Goal: Task Accomplishment & Management: Manage account settings

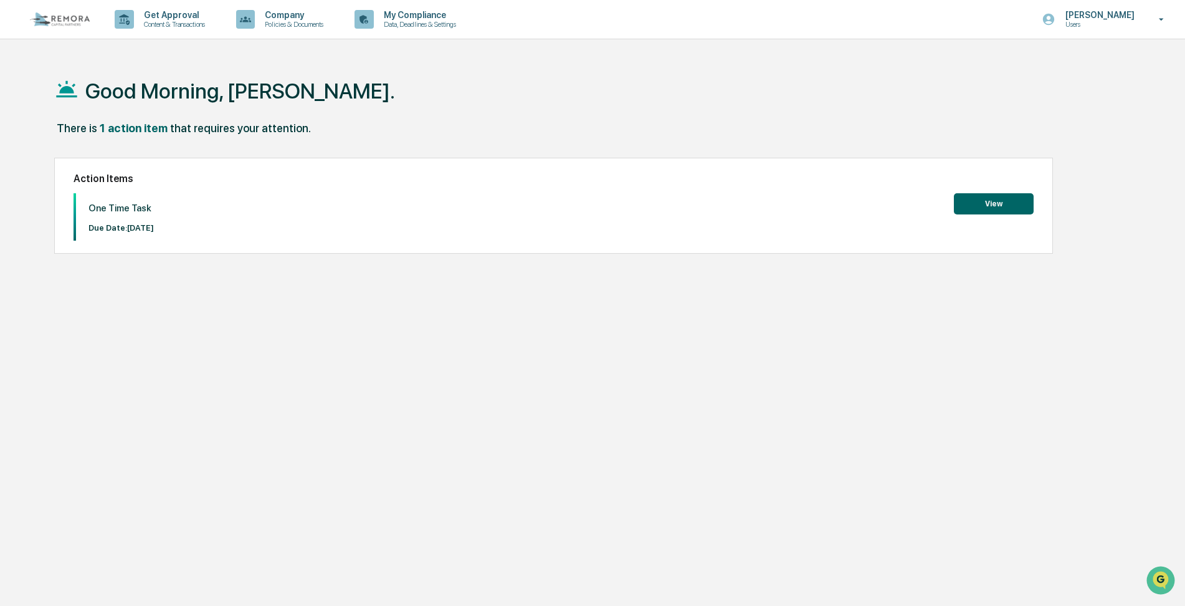
click at [464, 373] on div "Good Morning, [PERSON_NAME]. There is 1 action item that requires your attentio…" at bounding box center [588, 362] width 1104 height 606
click at [114, 126] on div "1 action item" at bounding box center [134, 127] width 68 height 13
click at [976, 211] on button "View" at bounding box center [994, 203] width 80 height 21
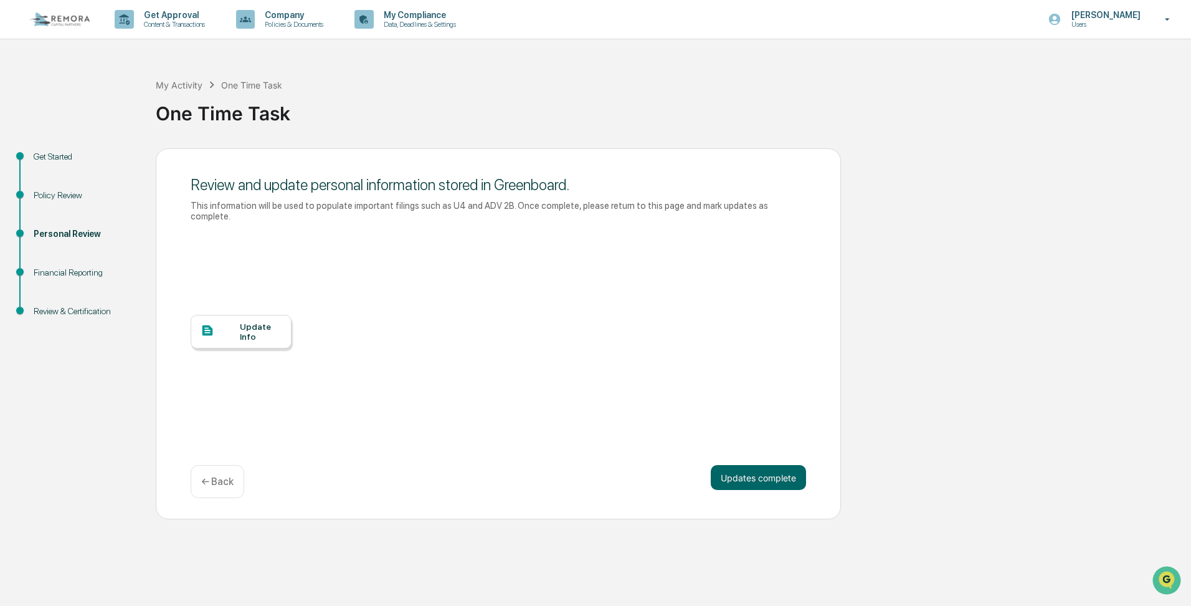
click at [53, 227] on div "Personal Review" at bounding box center [85, 233] width 102 height 13
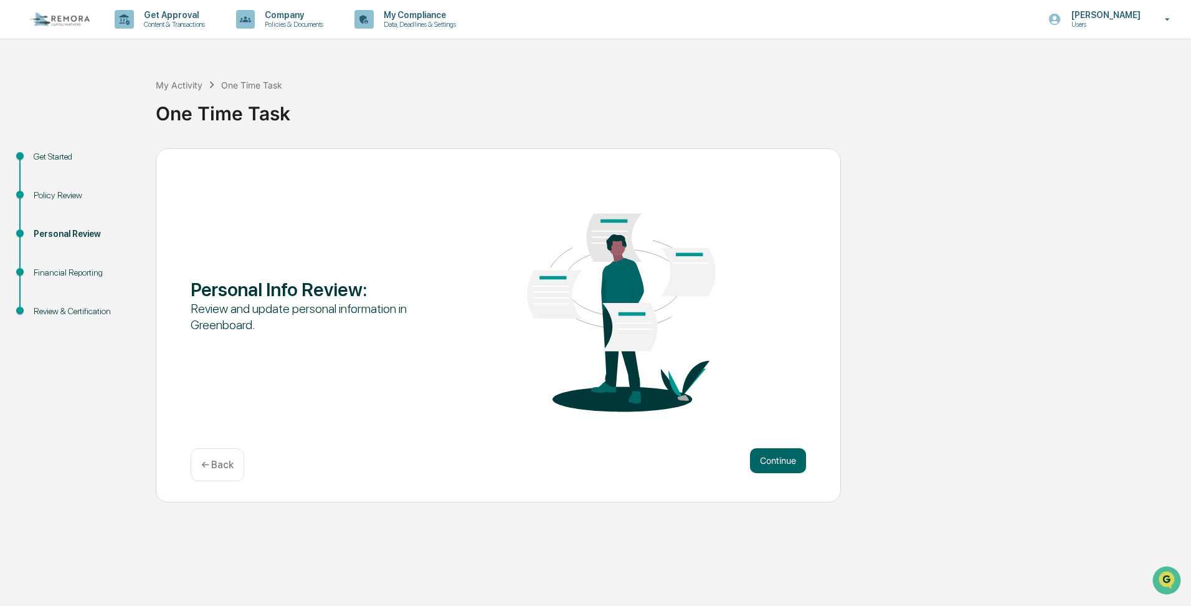
click at [59, 267] on div "Financial Reporting" at bounding box center [85, 272] width 102 height 13
click at [62, 274] on div "Financial Reporting" at bounding box center [85, 272] width 102 height 13
click at [56, 272] on div "Financial Reporting" at bounding box center [85, 272] width 102 height 13
drag, startPoint x: 54, startPoint y: 236, endPoint x: 47, endPoint y: 211, distance: 25.8
click at [54, 232] on div "Personal Review" at bounding box center [85, 233] width 102 height 13
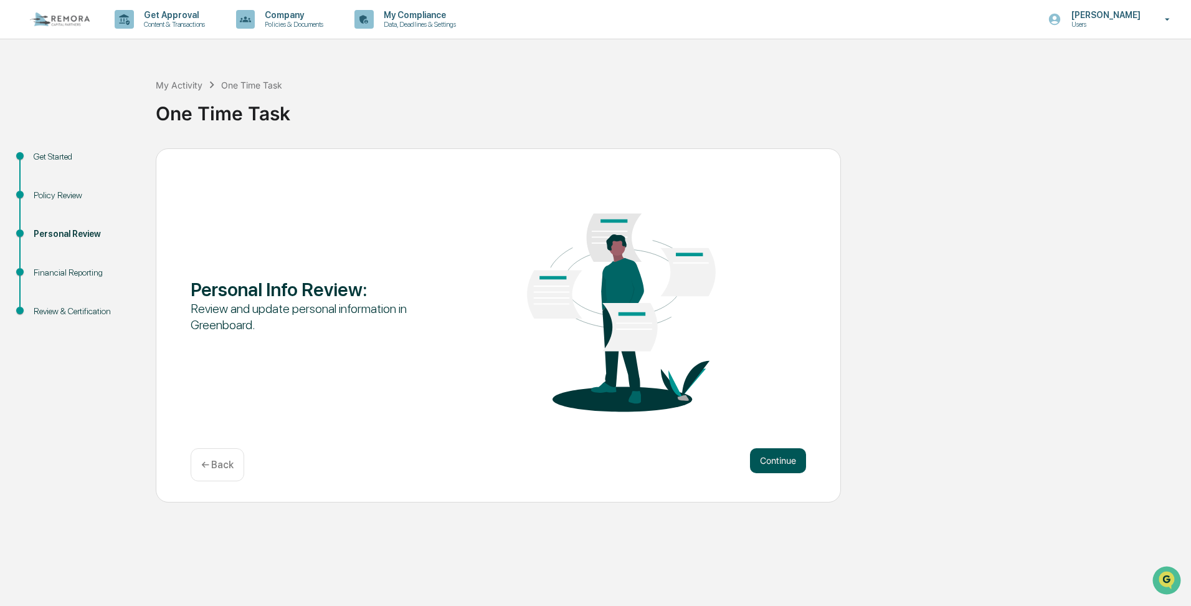
click at [769, 469] on button "Continue" at bounding box center [778, 460] width 56 height 25
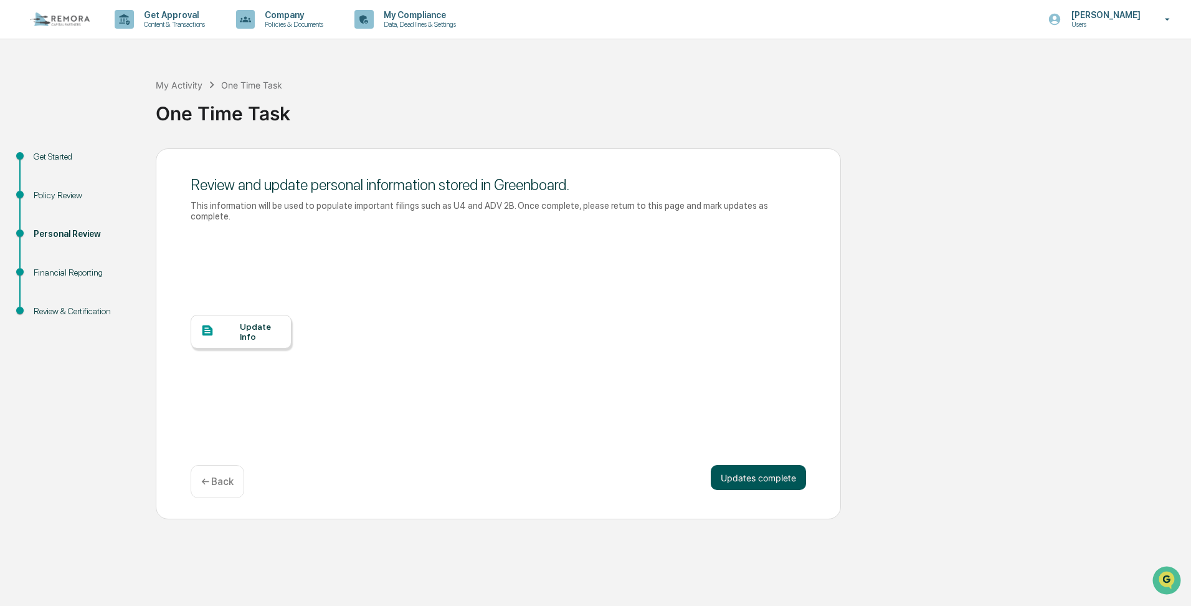
click at [757, 475] on button "Updates complete" at bounding box center [758, 477] width 95 height 25
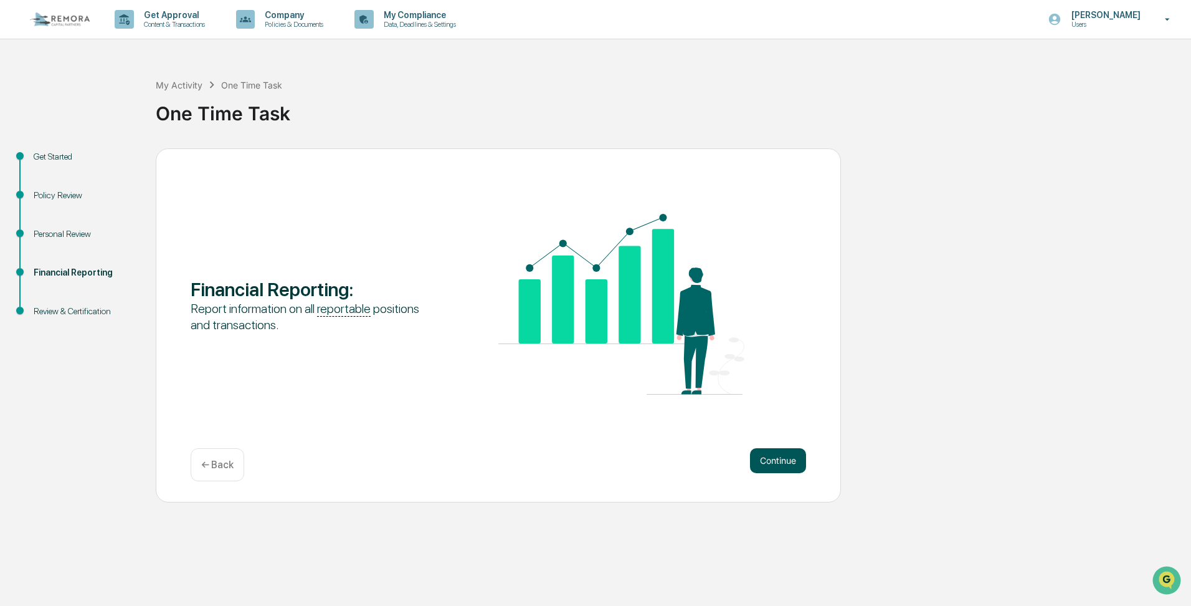
click at [761, 461] on button "Continue" at bounding box center [778, 460] width 56 height 25
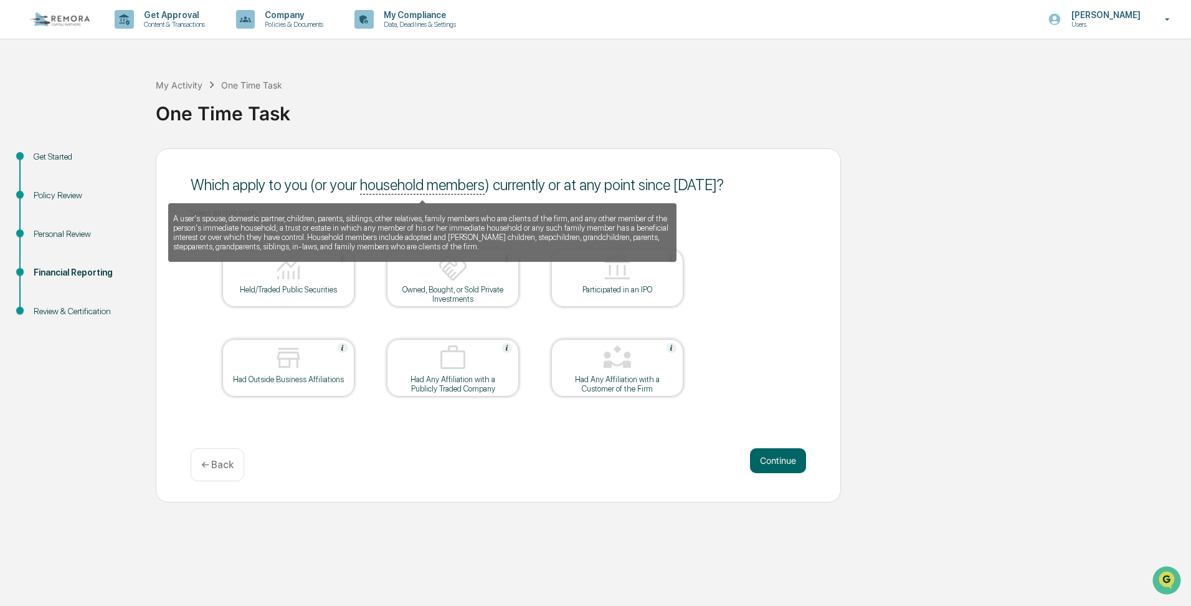
click at [430, 193] on u "household members" at bounding box center [422, 185] width 125 height 19
click at [414, 197] on div "A user's spouse, domestic partner, children, parents, siblings, other relatives…" at bounding box center [422, 227] width 508 height 67
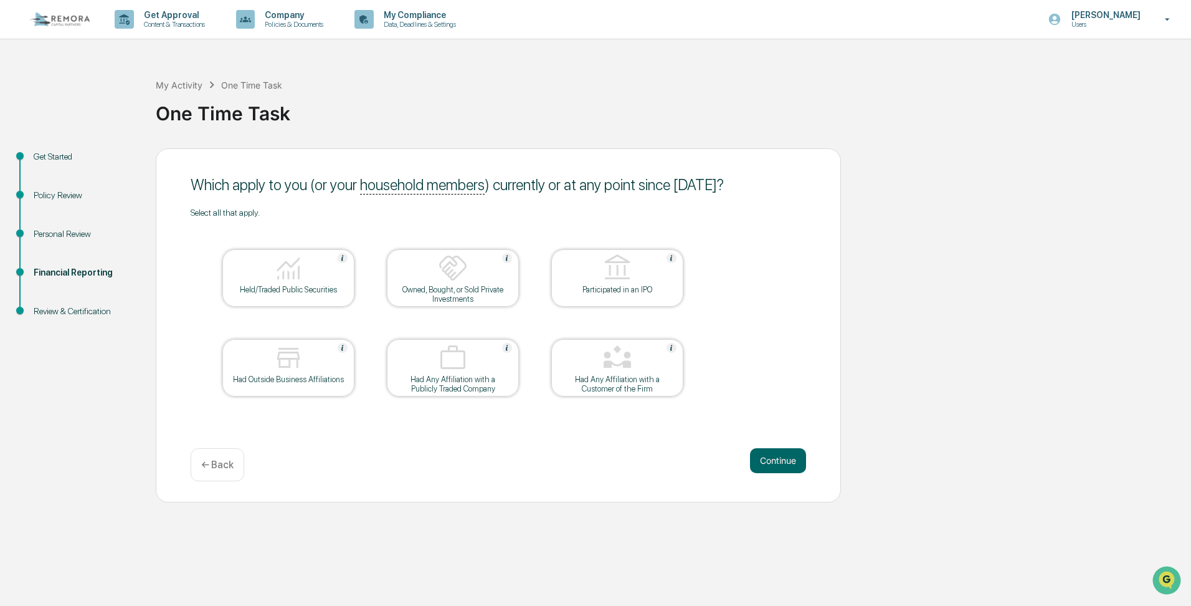
click at [189, 298] on div "Which apply to you (or your household members ) currently or at any point since…" at bounding box center [498, 325] width 685 height 354
click at [151, 29] on div "Get Approval Content & Transactions" at bounding box center [164, 19] width 109 height 39
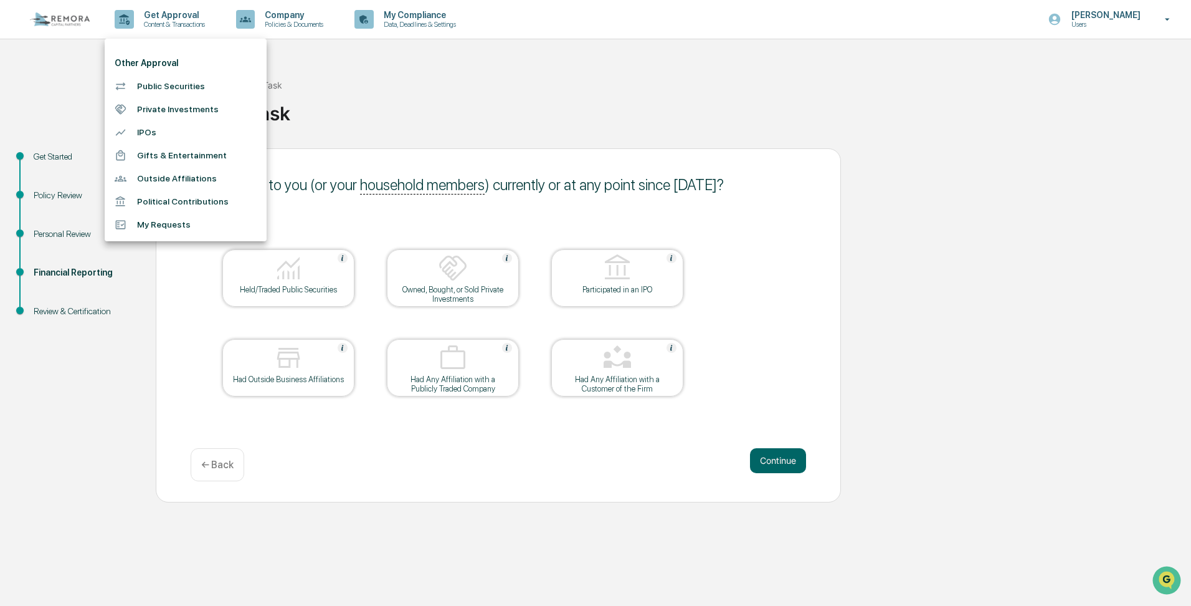
click at [54, 233] on div at bounding box center [595, 303] width 1191 height 606
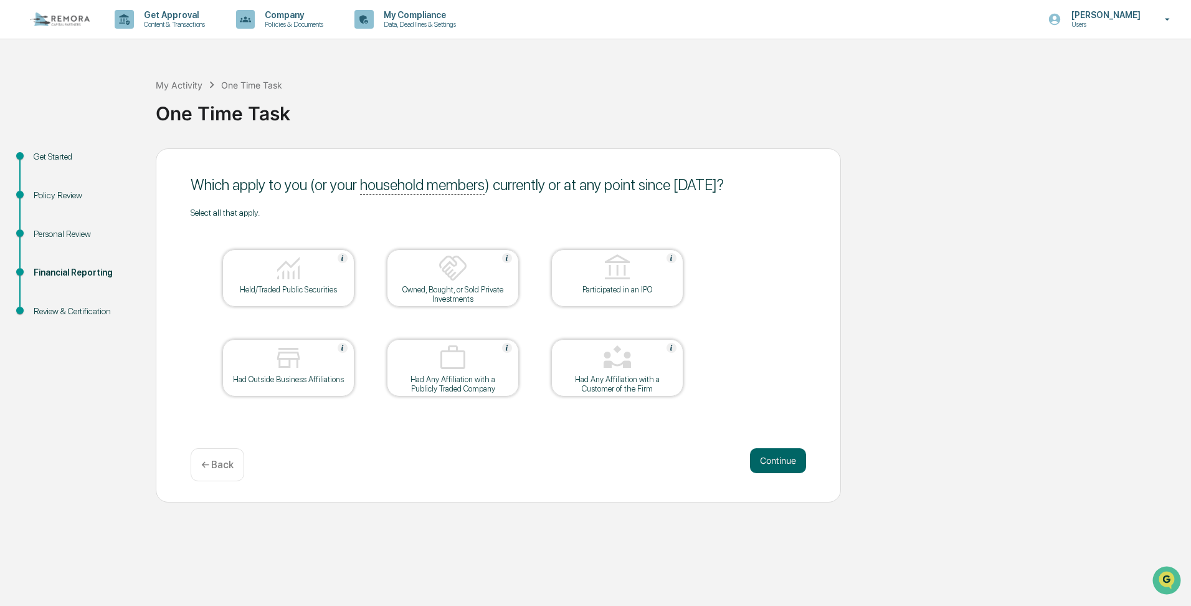
click at [54, 233] on div "Personal Review" at bounding box center [85, 233] width 102 height 13
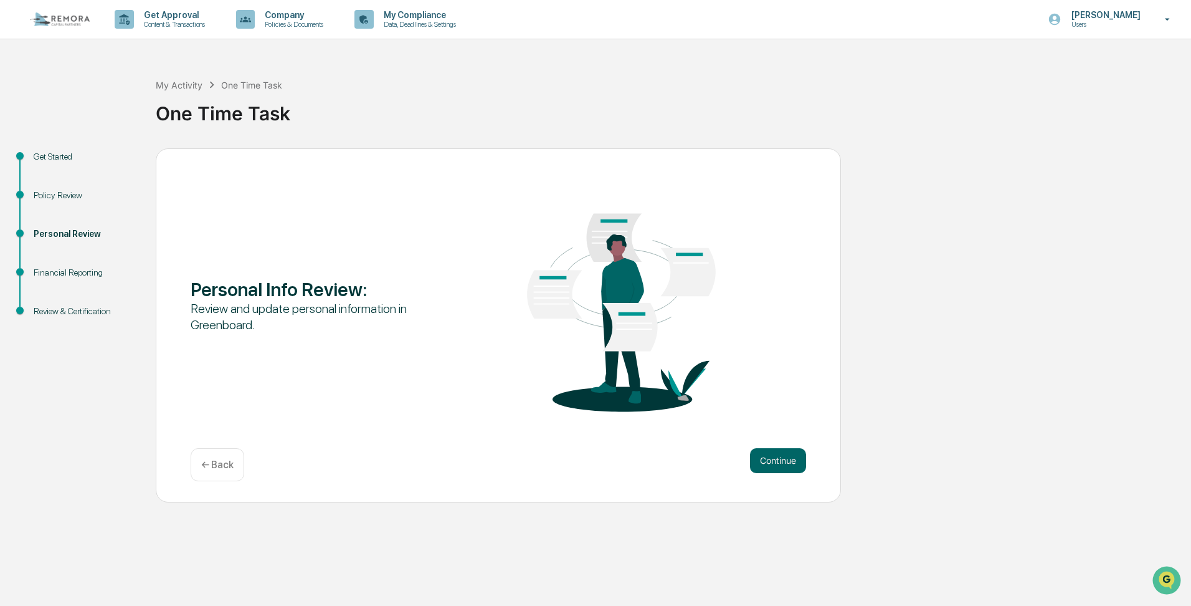
click at [54, 233] on div "Personal Review" at bounding box center [85, 233] width 102 height 13
click at [55, 274] on div "Financial Reporting" at bounding box center [85, 272] width 102 height 13
click at [55, 197] on div "Policy Review" at bounding box center [85, 195] width 102 height 13
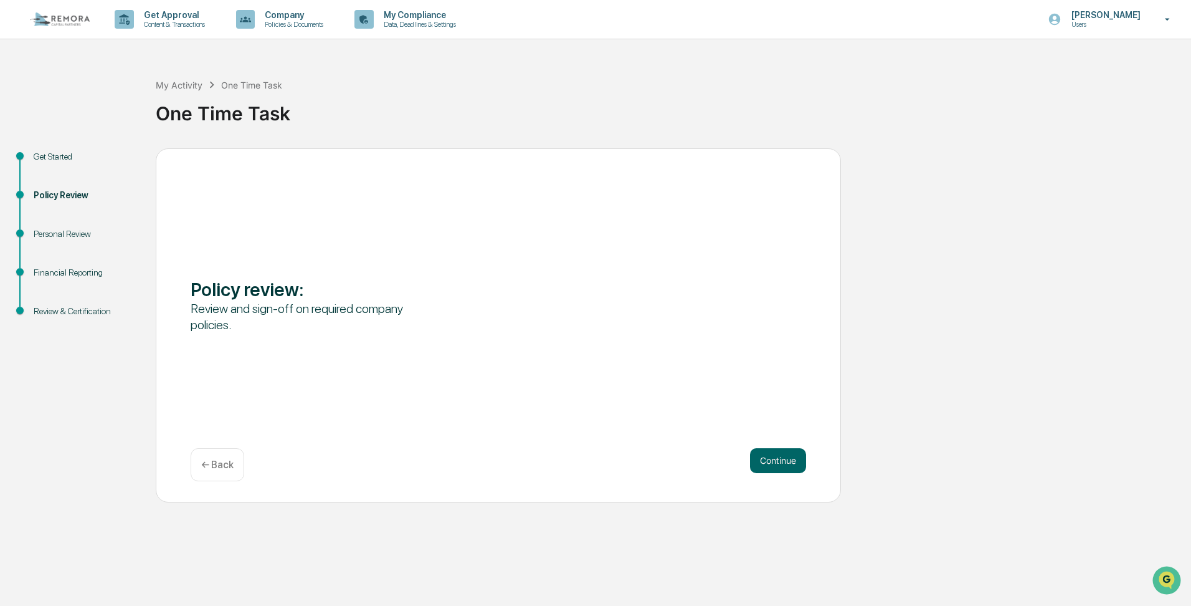
click at [53, 159] on div "Get Started" at bounding box center [85, 156] width 102 height 13
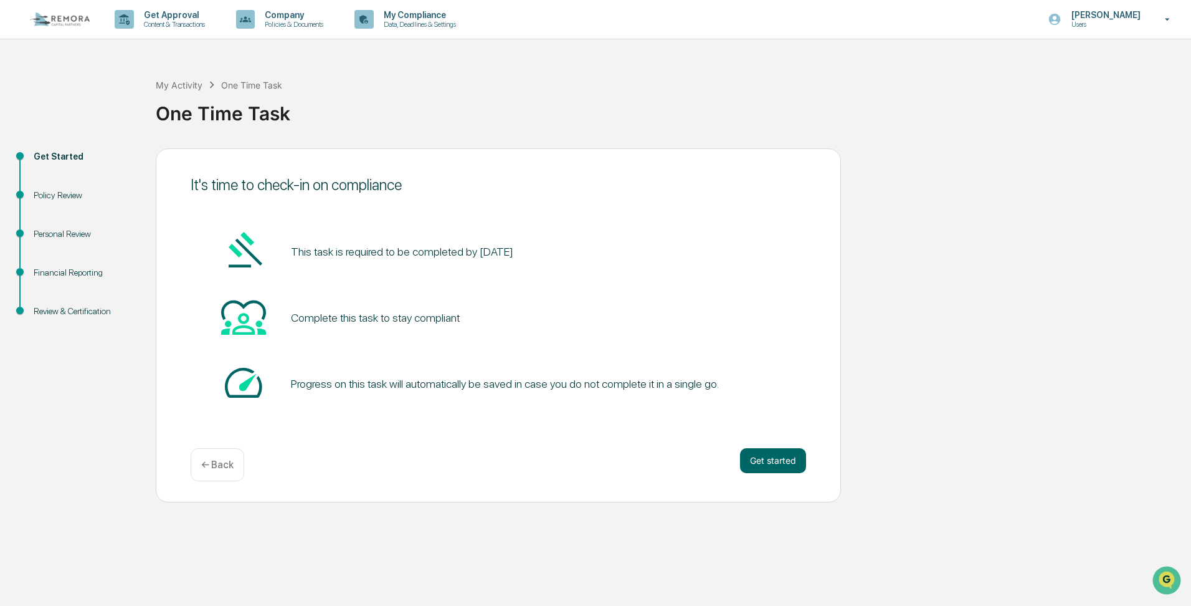
drag, startPoint x: 328, startPoint y: 308, endPoint x: 323, endPoint y: 329, distance: 21.9
click at [328, 308] on div "Complete this task to stay compliant" at bounding box center [499, 317] width 616 height 47
click at [744, 459] on button "Get started" at bounding box center [773, 460] width 66 height 25
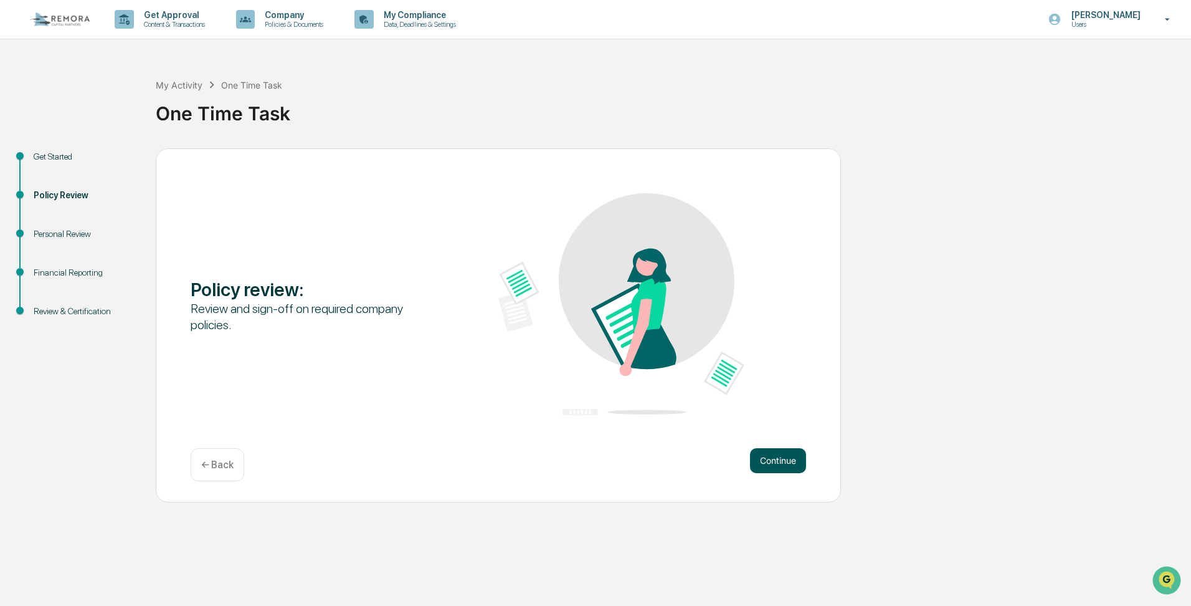
click at [759, 463] on button "Continue" at bounding box center [778, 460] width 56 height 25
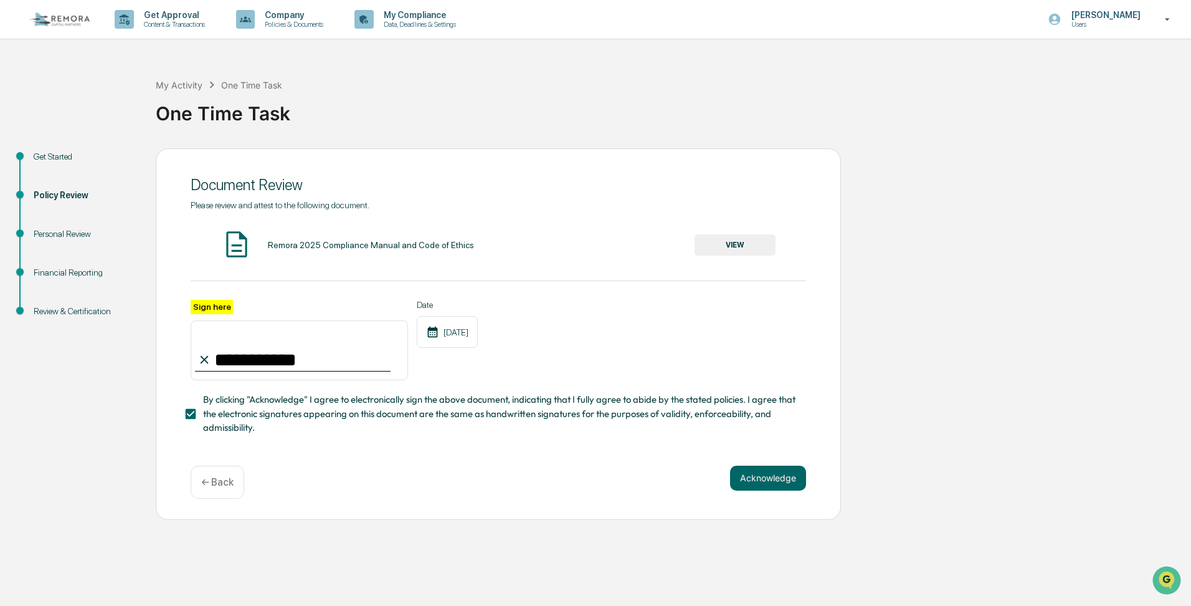
click at [759, 463] on div "**********" at bounding box center [498, 333] width 685 height 371
click at [759, 472] on button "Acknowledge" at bounding box center [768, 477] width 76 height 25
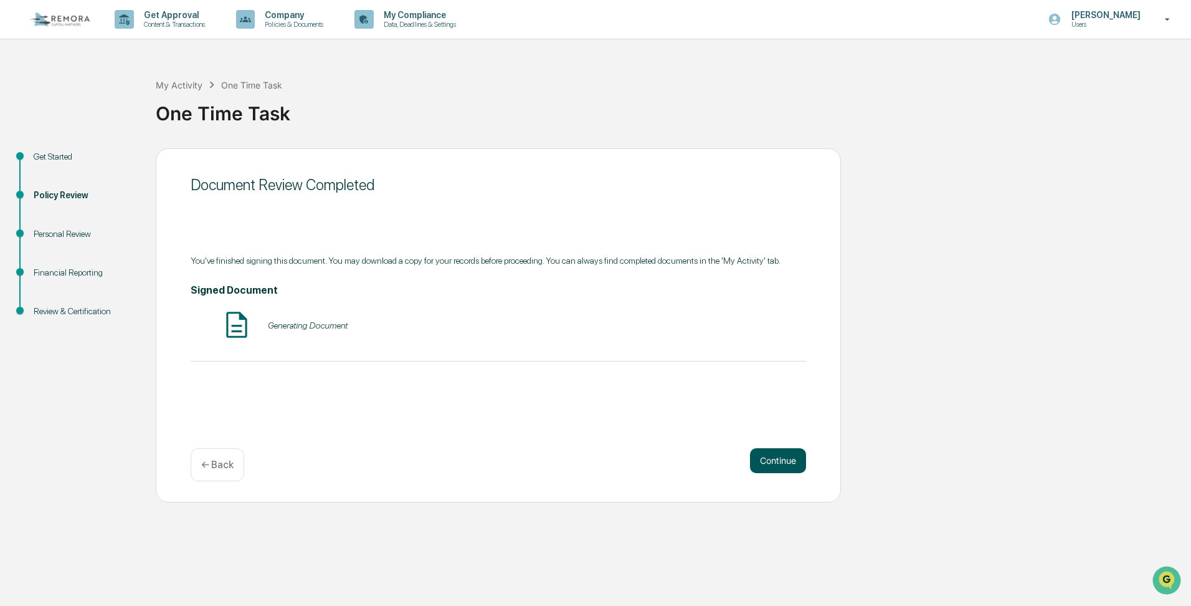
click at [759, 472] on button "Continue" at bounding box center [778, 460] width 56 height 25
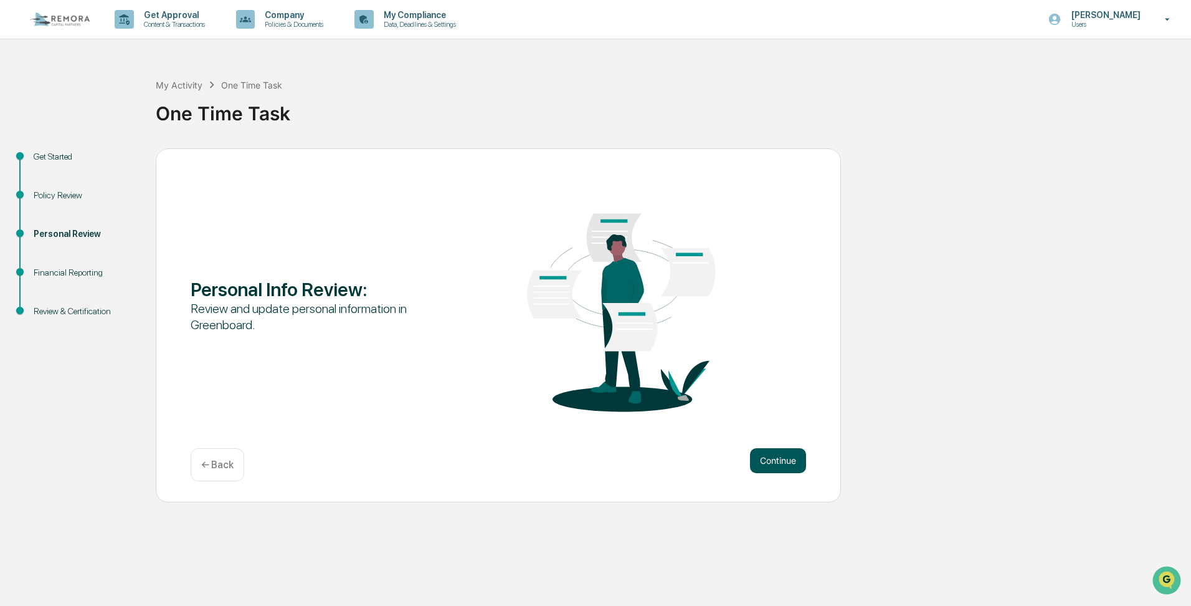
click at [760, 465] on button "Continue" at bounding box center [778, 460] width 56 height 25
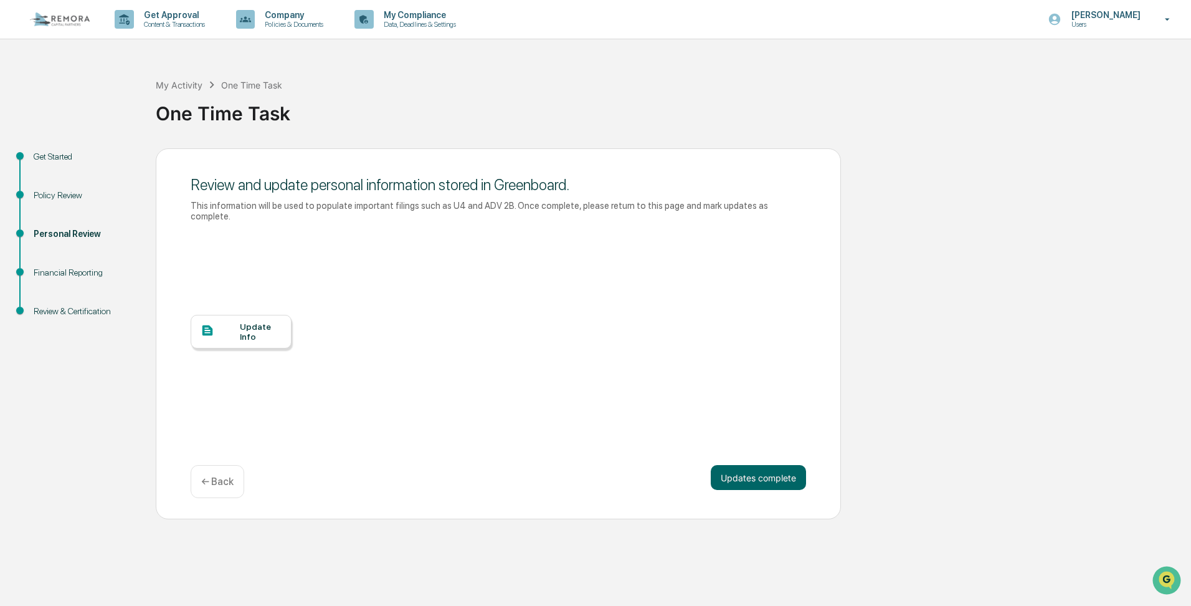
click at [216, 331] on div "Update Info" at bounding box center [241, 332] width 101 height 34
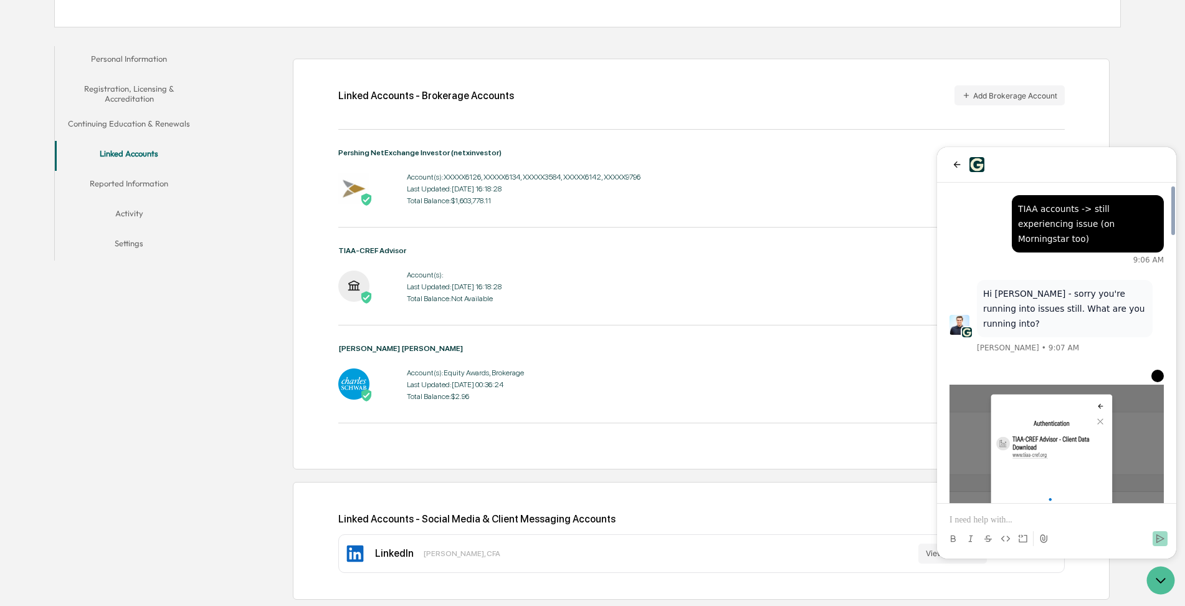
scroll to position [1744, 0]
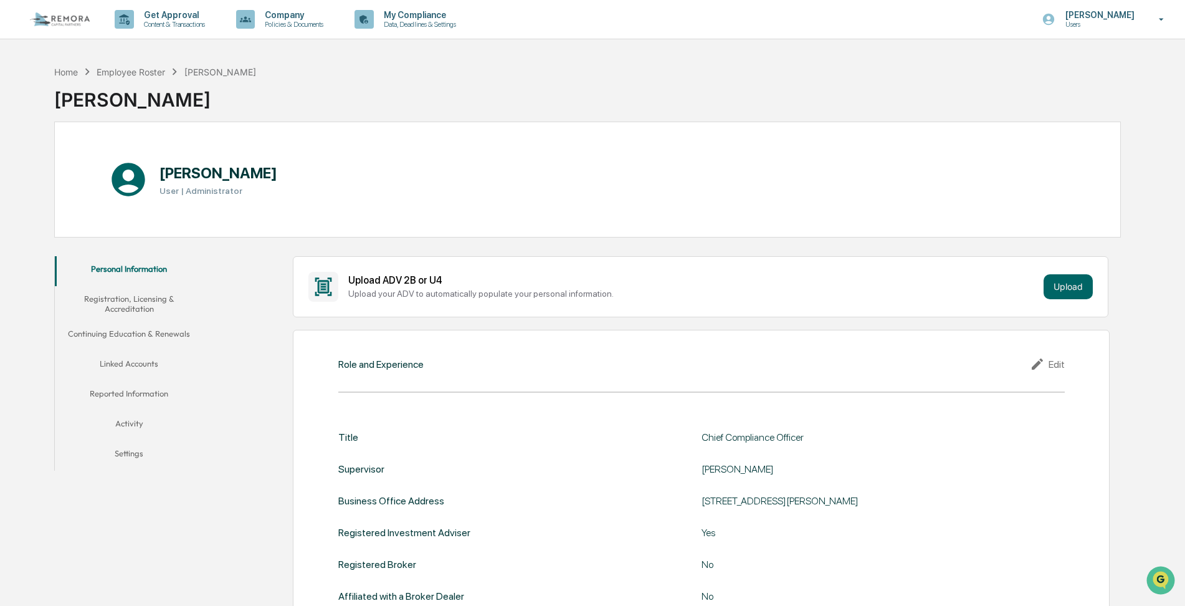
click at [128, 364] on button "Linked Accounts" at bounding box center [129, 366] width 149 height 30
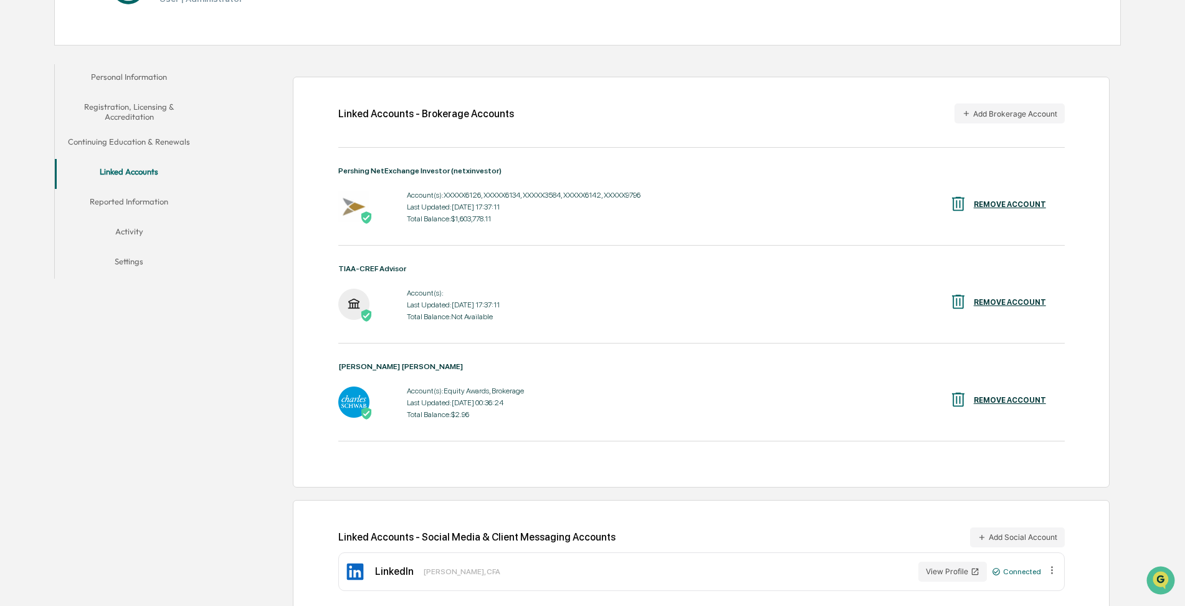
scroll to position [193, 0]
click at [249, 387] on div "Linked Accounts - Brokerage Accounts Add Brokerage Account Pershing NetExchange…" at bounding box center [665, 340] width 911 height 566
click at [419, 209] on div "Last Updated: 2025-09-23 17:37:11" at bounding box center [524, 206] width 234 height 9
click at [784, 203] on div "Account(s): XXXXX6126, XXXXX6134, XXXXX3584, XXXXX6142, XXXXX9796 Last Updated:…" at bounding box center [701, 206] width 726 height 39
click at [244, 377] on div "Linked Accounts - Brokerage Accounts Add Brokerage Account Pershing NetExchange…" at bounding box center [665, 340] width 911 height 566
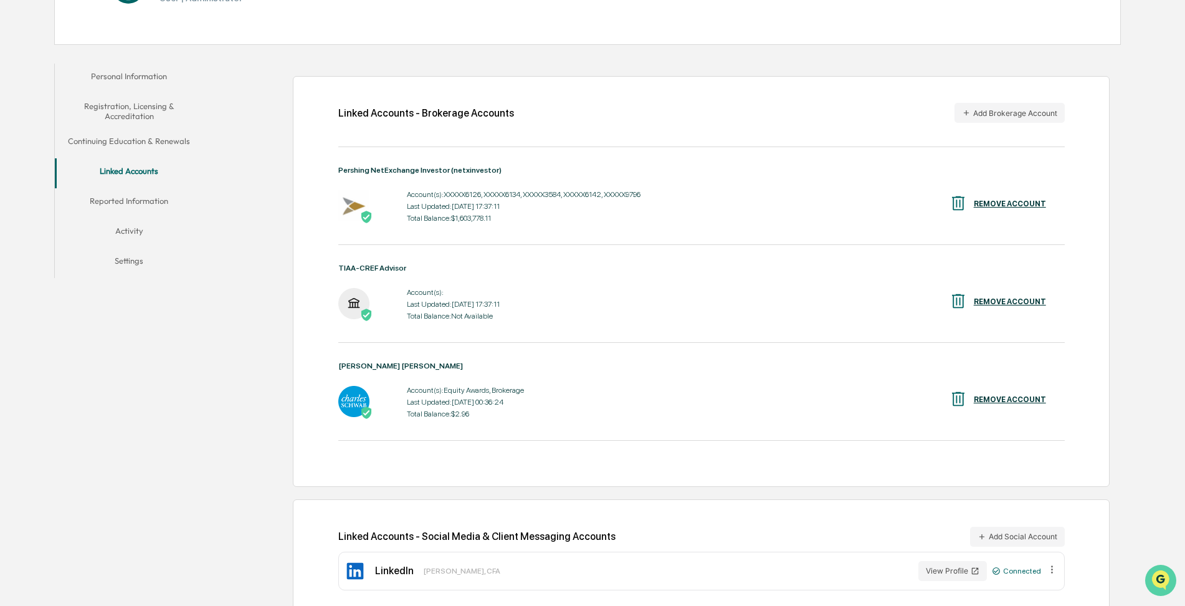
click at [1162, 583] on icon "Open customer support" at bounding box center [1160, 595] width 31 height 31
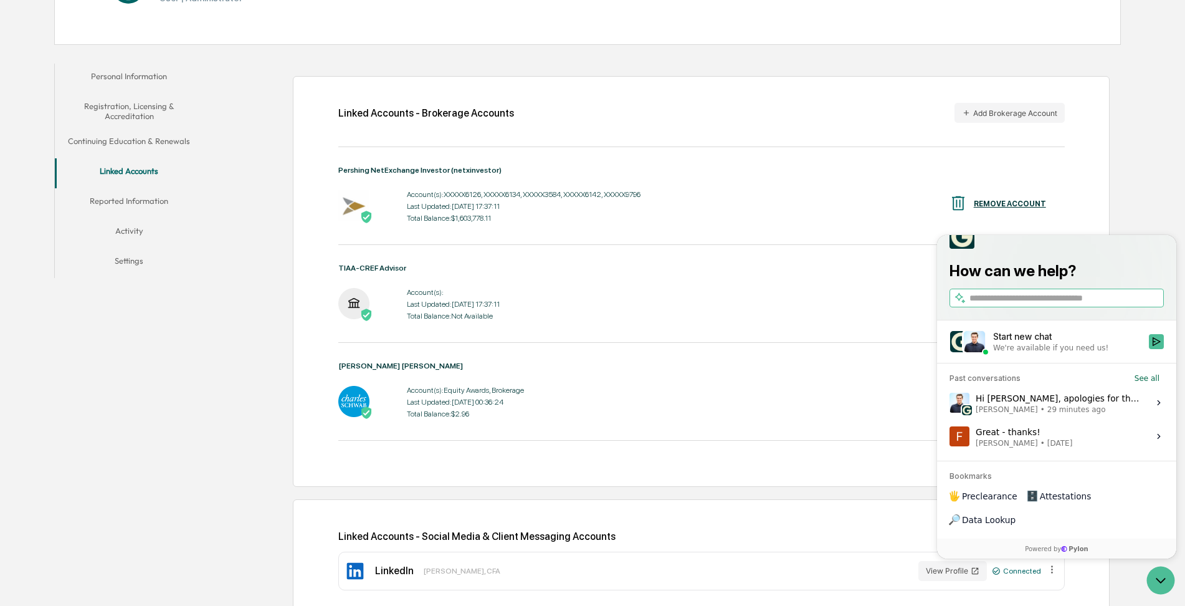
click at [991, 414] on span "[PERSON_NAME]" at bounding box center [1007, 409] width 62 height 10
click at [950, 403] on button "View issue" at bounding box center [949, 402] width 1 height 1
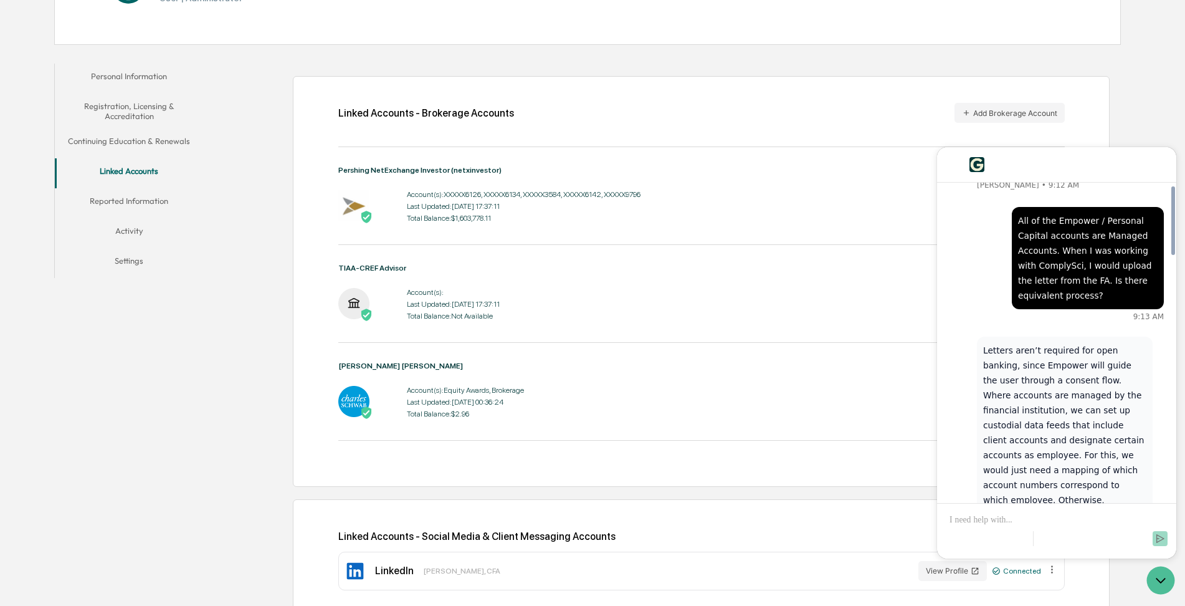
scroll to position [1744, 0]
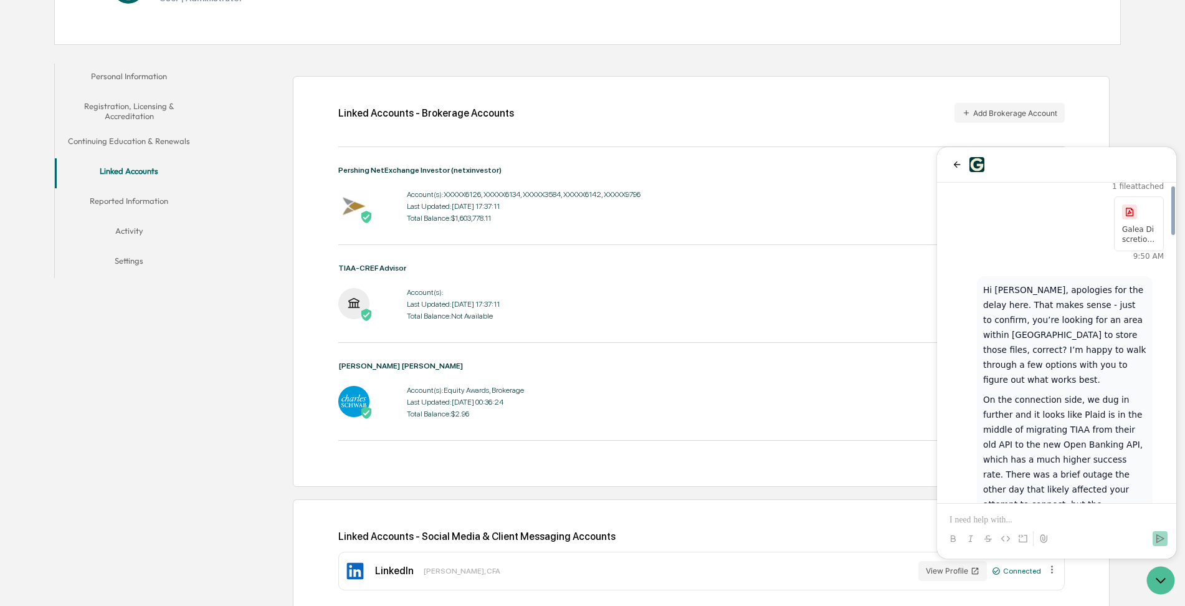
click at [963, 516] on p at bounding box center [1057, 519] width 214 height 12
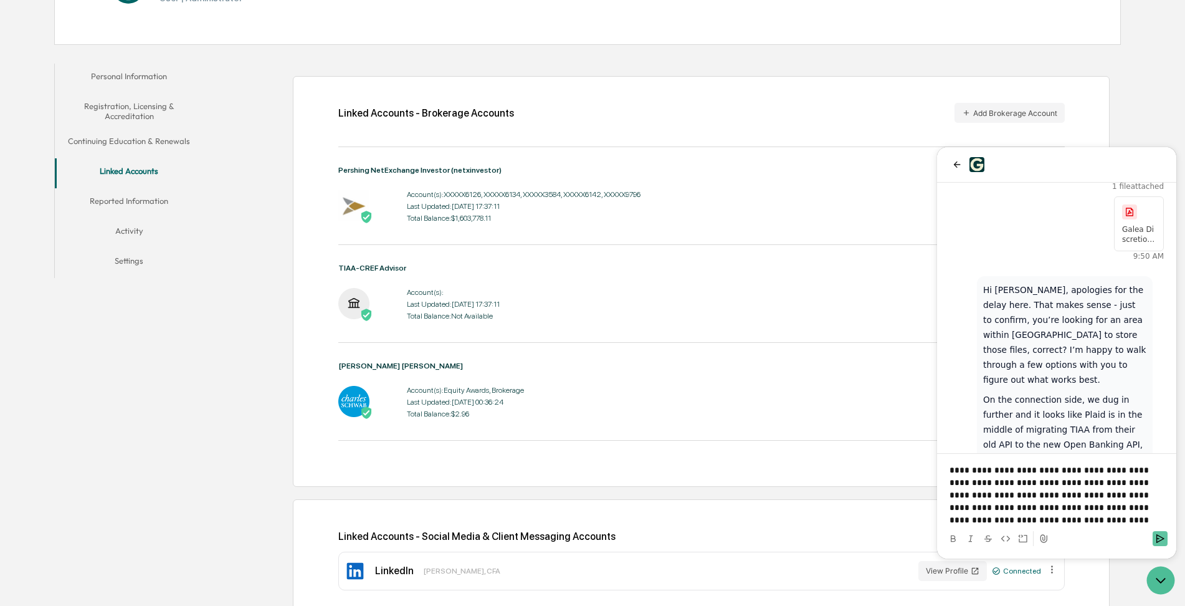
click at [1164, 540] on icon "Send" at bounding box center [1160, 538] width 10 height 10
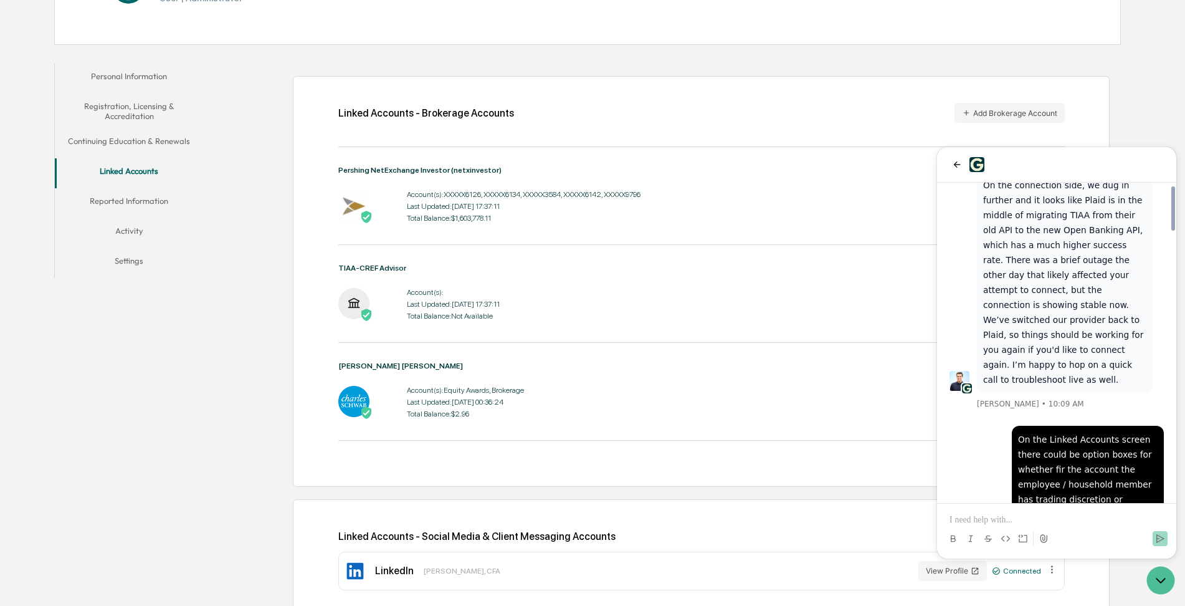
scroll to position [1936, 0]
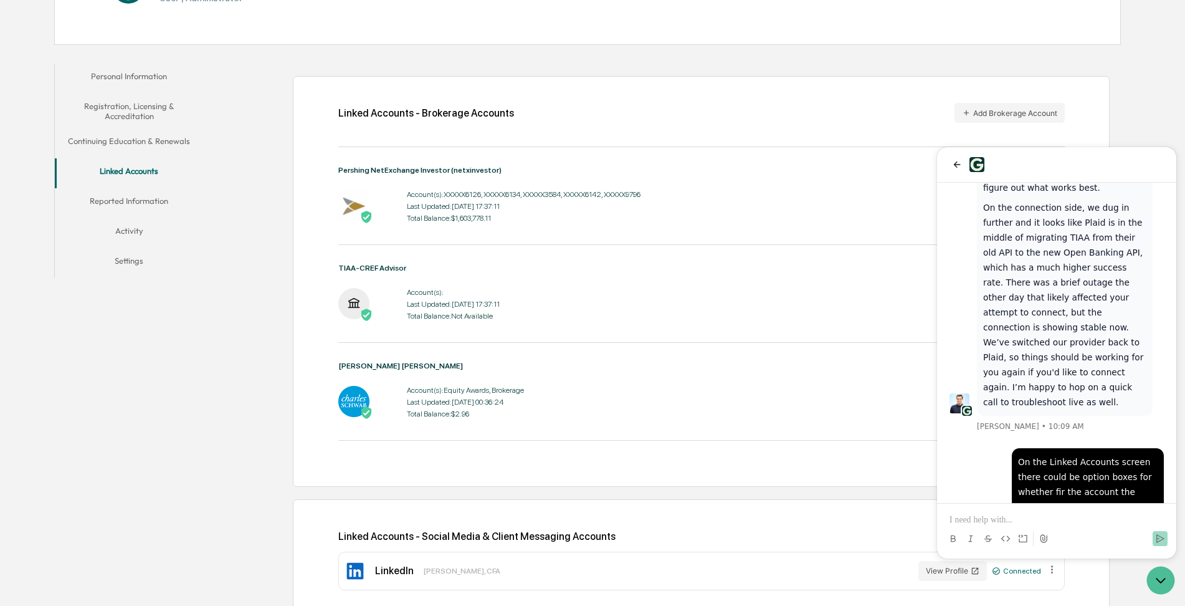
click at [122, 447] on div "Personal Information Registration, Licensing & Accreditation Continuing Educati…" at bounding box center [587, 340] width 1067 height 566
click at [957, 166] on icon "back" at bounding box center [957, 164] width 10 height 10
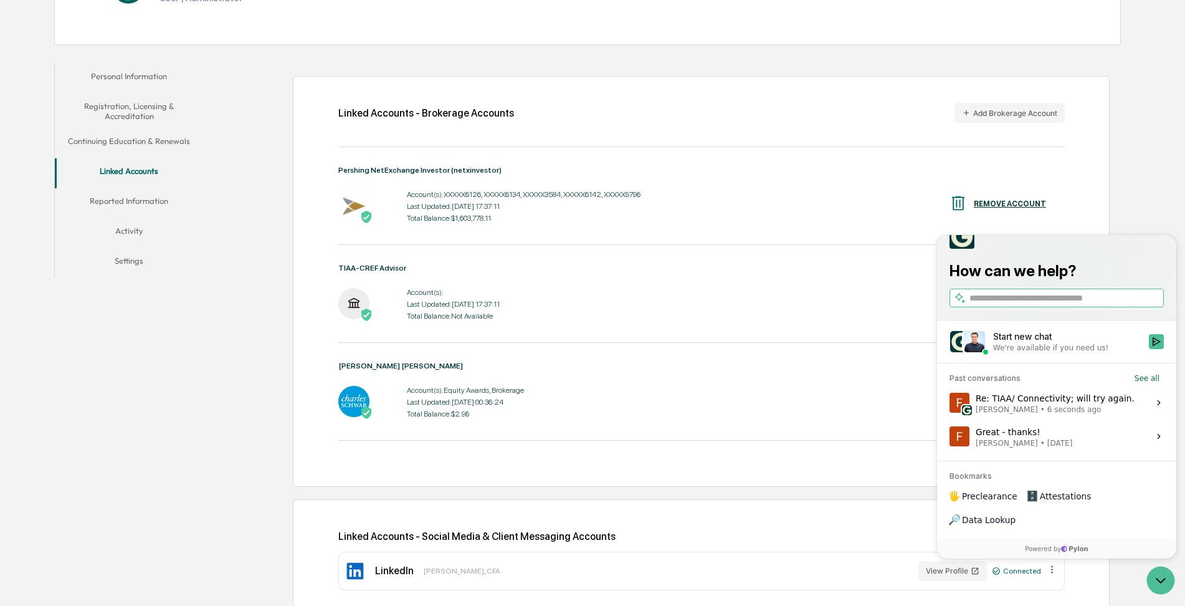
drag, startPoint x: 1070, startPoint y: 264, endPoint x: 1038, endPoint y: 250, distance: 35.2
click at [1057, 249] on div at bounding box center [1057, 236] width 214 height 25
click at [829, 341] on div "TIAA-CREF Advisor Account(s): Last Updated: 2025-09-23 17:37:11 Total Balance: …" at bounding box center [701, 303] width 726 height 79
click at [1160, 584] on icon "Open customer support" at bounding box center [1160, 579] width 31 height 31
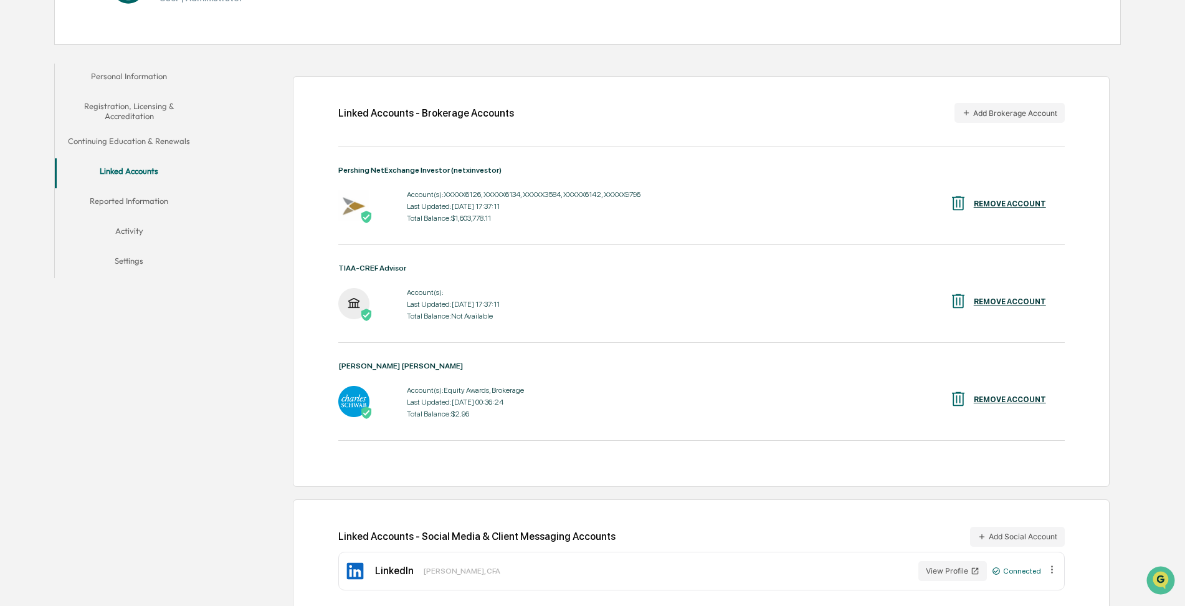
click at [778, 397] on div "Account(s): Equity Awards, Brokerage Last Updated: 2025-09-23 00:36:24 Total Ba…" at bounding box center [701, 402] width 726 height 39
click at [356, 302] on img at bounding box center [353, 303] width 31 height 31
click at [409, 295] on div "Account(s):" at bounding box center [453, 292] width 93 height 9
click at [1004, 298] on div "REMOVE ACCOUNT" at bounding box center [1010, 301] width 72 height 9
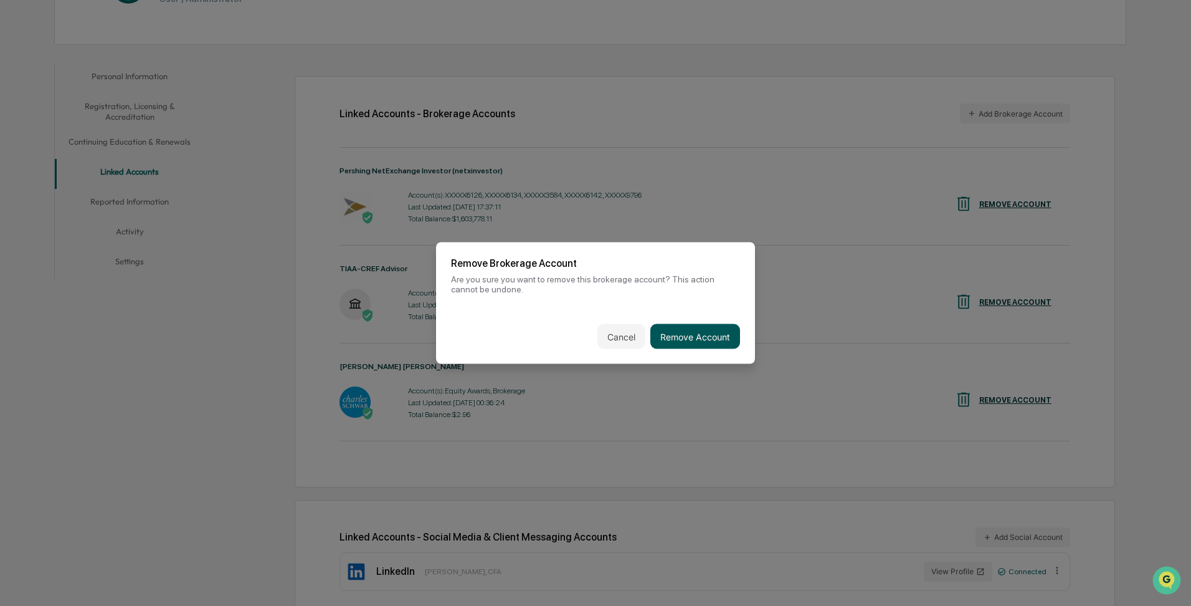
click at [683, 332] on button "Remove Account" at bounding box center [695, 336] width 90 height 25
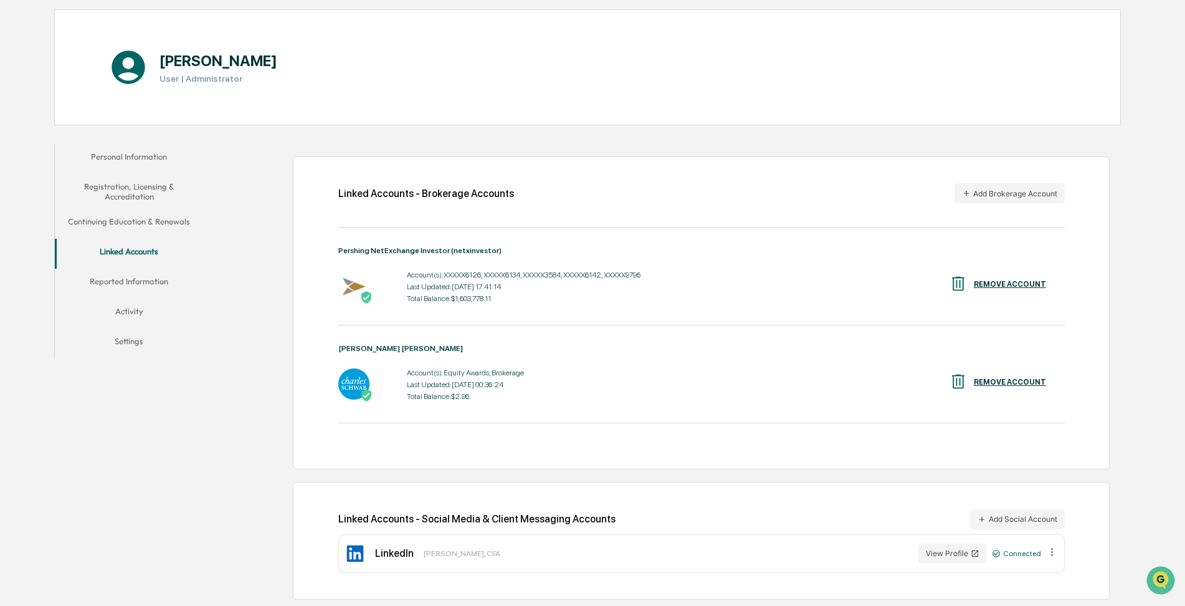
scroll to position [112, 0]
click at [974, 188] on button "Add Brokerage Account" at bounding box center [1009, 193] width 110 height 20
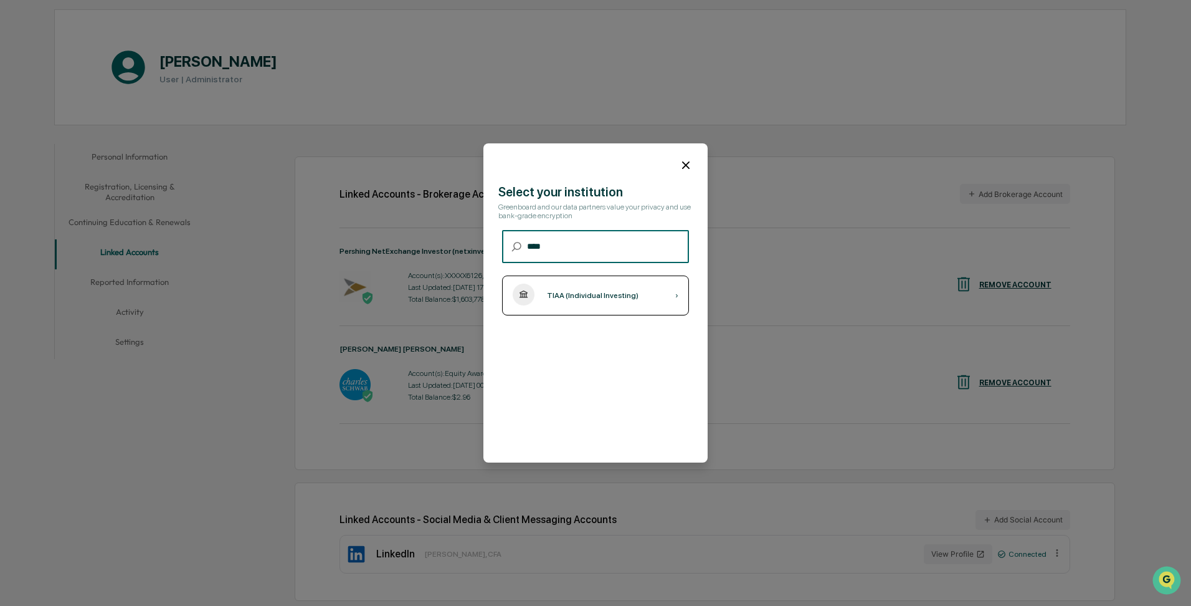
type input "****"
click at [578, 293] on div "TIAA (Individual Investing)" at bounding box center [593, 295] width 92 height 9
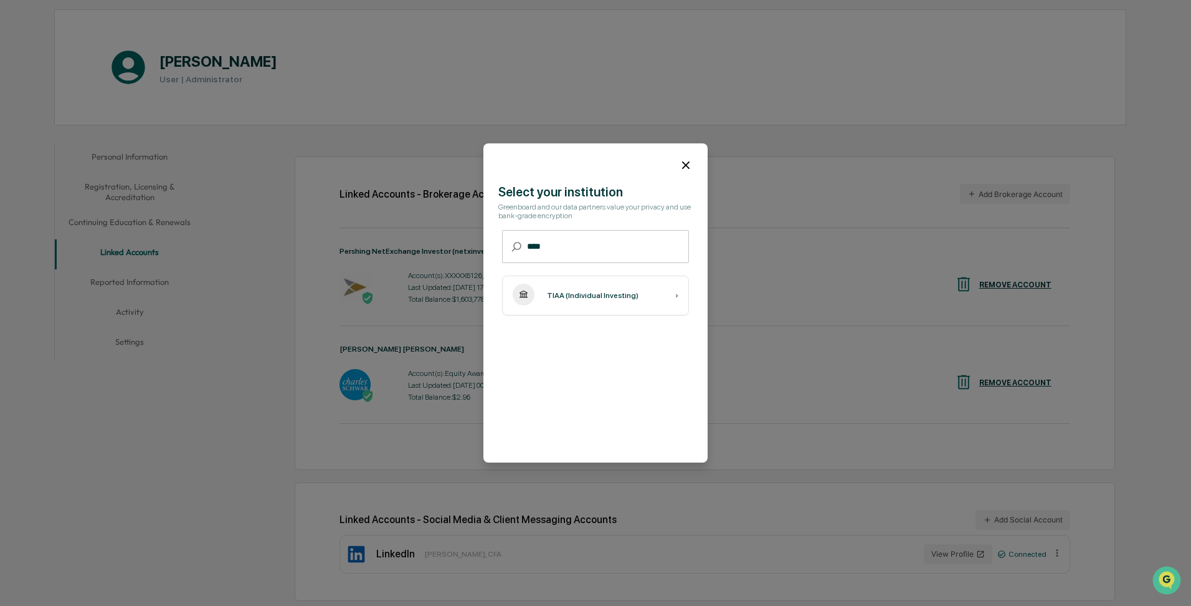
click at [687, 164] on icon at bounding box center [685, 164] width 7 height 7
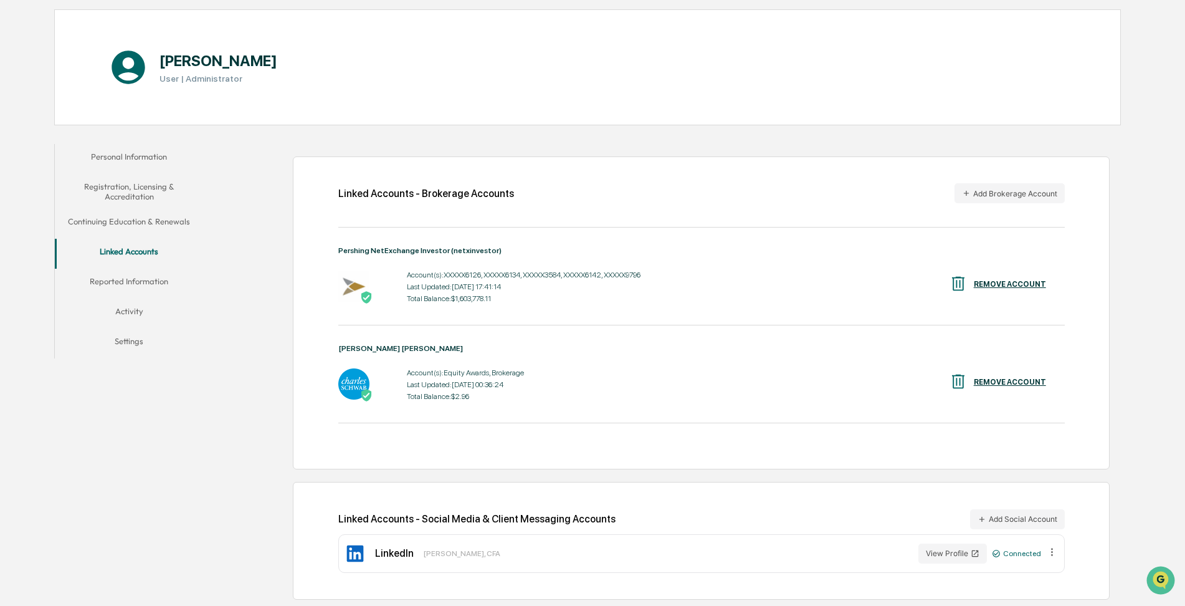
click at [242, 437] on div "Linked Accounts - Brokerage Accounts Add Brokerage Account Pershing NetExchange…" at bounding box center [665, 372] width 911 height 469
click at [1153, 574] on img "Open customer support" at bounding box center [1160, 580] width 31 height 25
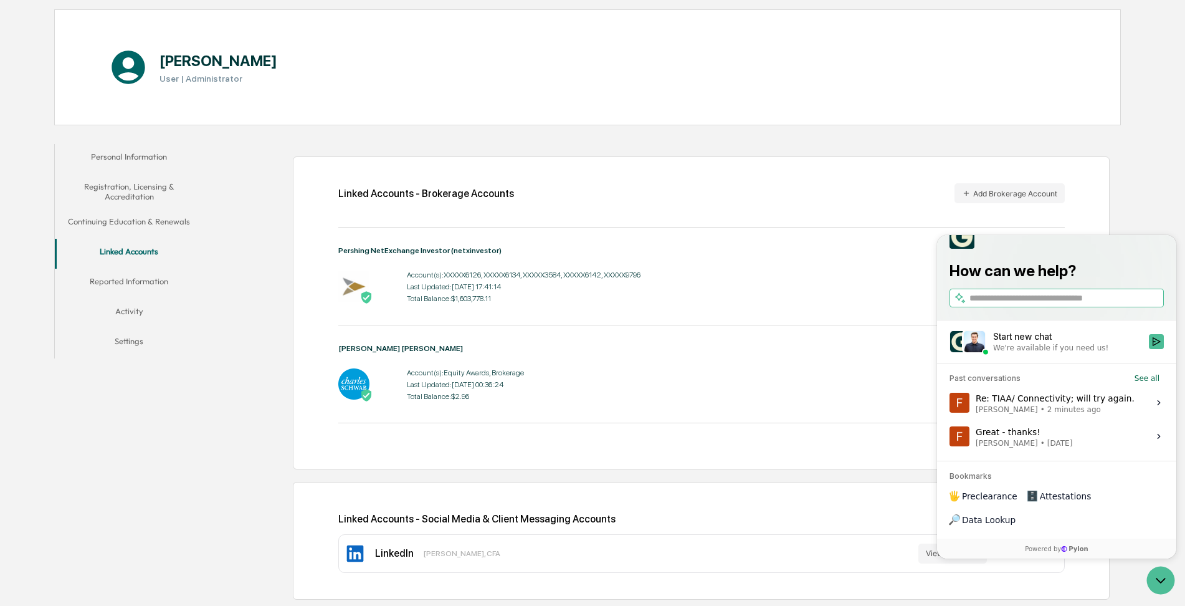
click at [1028, 414] on div "Re: TIAA/ Connectivity; will try again. Galea, Frank • 2 minutes ago" at bounding box center [1055, 403] width 159 height 24
click at [950, 403] on button "View issue" at bounding box center [949, 402] width 1 height 1
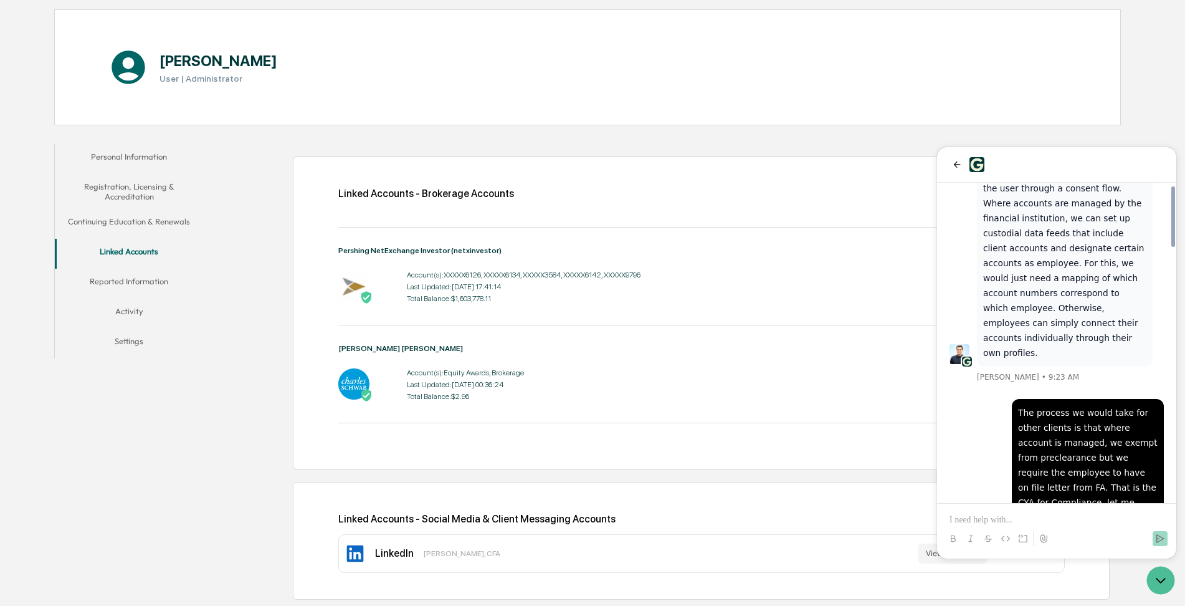
scroll to position [1936, 0]
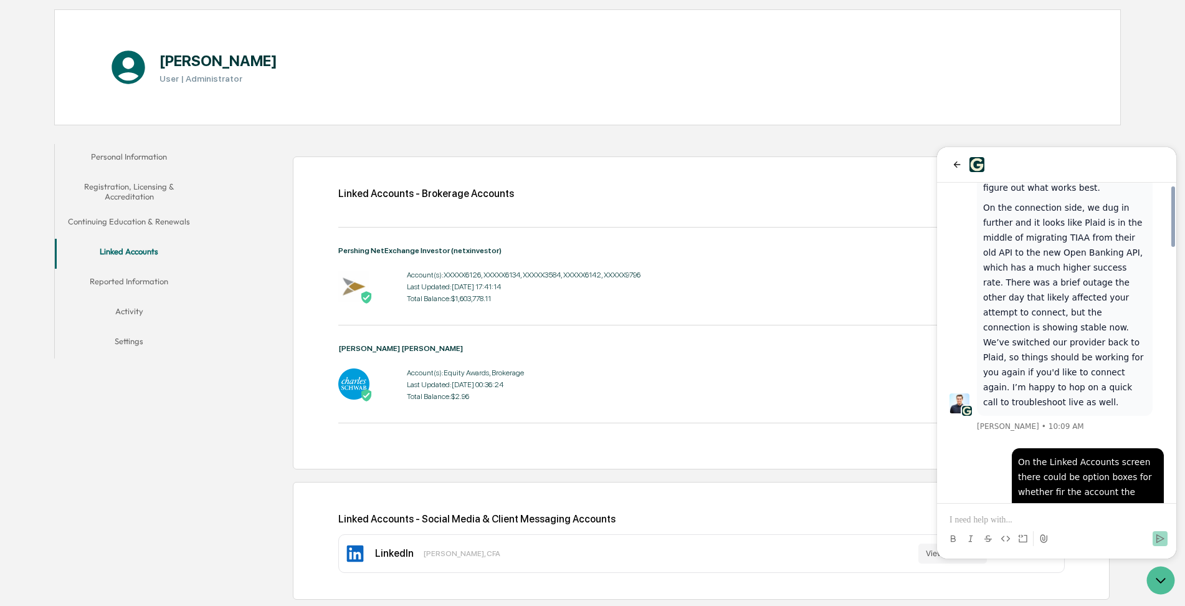
click at [976, 519] on p at bounding box center [1057, 519] width 214 height 12
click at [1045, 536] on icon at bounding box center [1043, 538] width 7 height 8
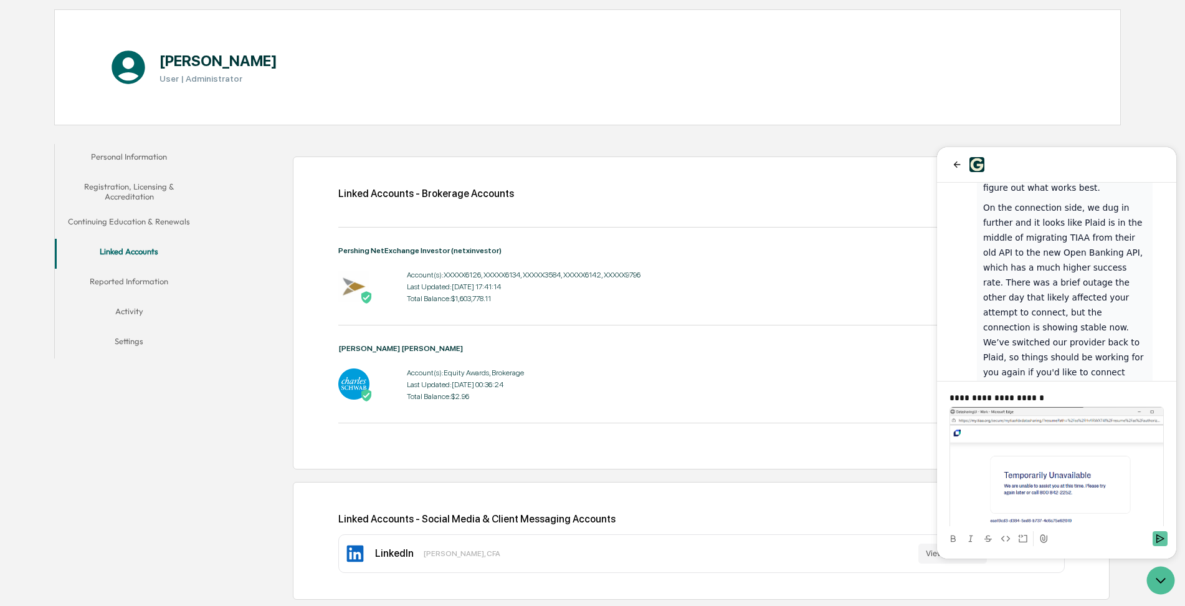
click at [1156, 544] on button "Send" at bounding box center [1160, 538] width 15 height 15
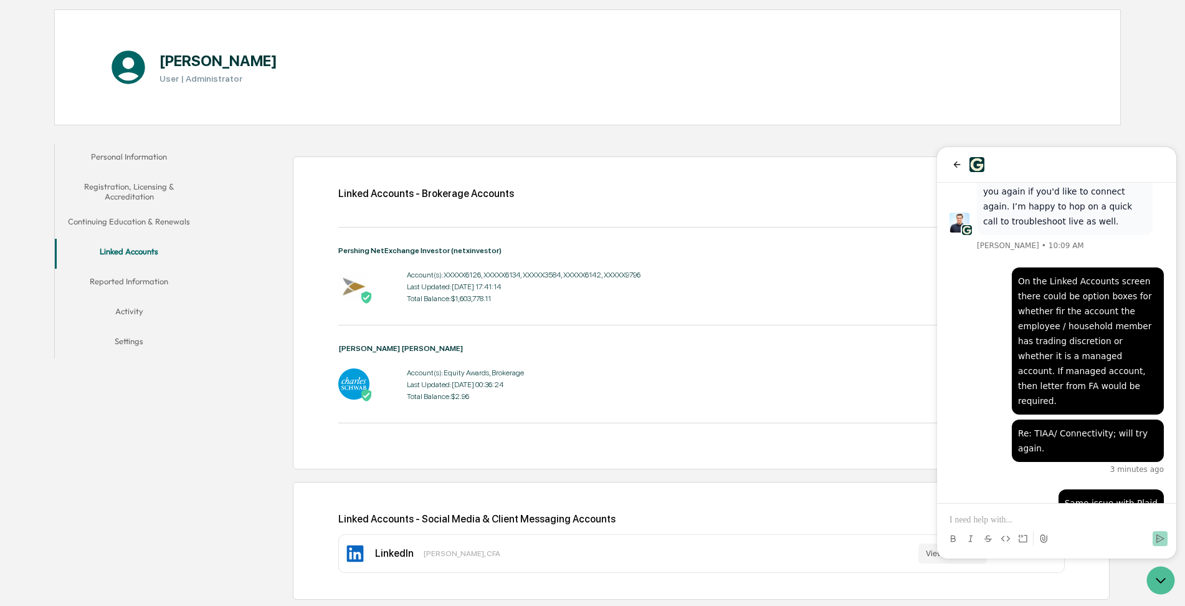
click at [143, 464] on div "Personal Information Registration, Licensing & Accreditation Continuing Educati…" at bounding box center [587, 372] width 1067 height 469
click at [161, 457] on div "Personal Information Registration, Licensing & Accreditation Continuing Educati…" at bounding box center [587, 372] width 1067 height 469
click at [951, 166] on button "back" at bounding box center [957, 164] width 15 height 15
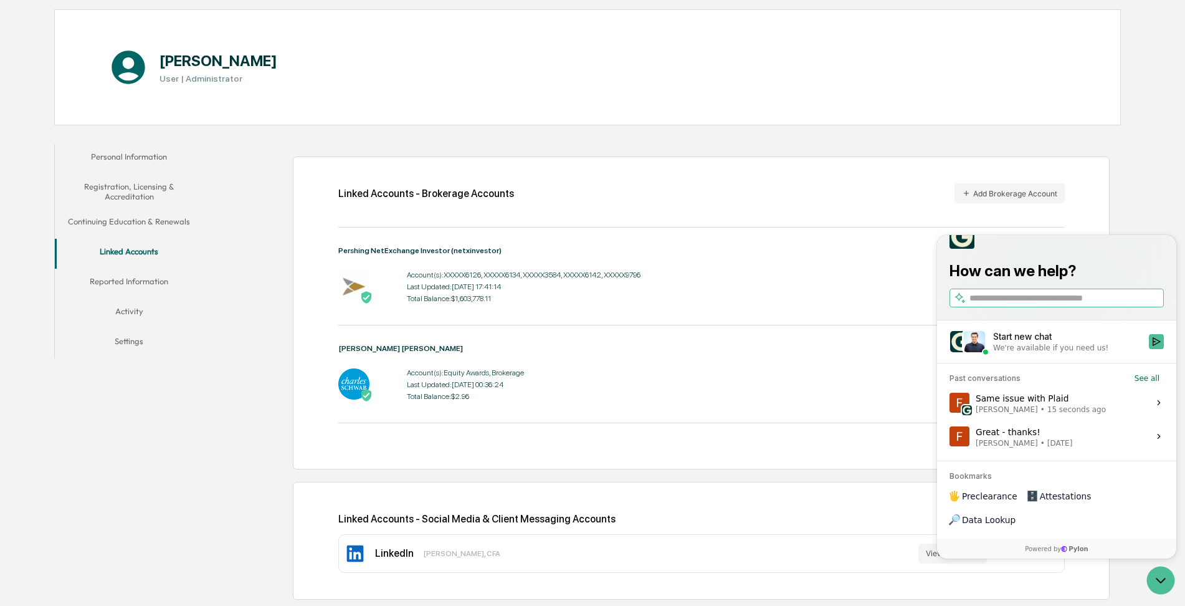
click at [166, 491] on div "Personal Information Registration, Licensing & Accreditation Continuing Educati…" at bounding box center [587, 372] width 1067 height 469
drag, startPoint x: 1161, startPoint y: 581, endPoint x: 1148, endPoint y: 581, distance: 13.1
click at [1160, 581] on icon "Open customer support" at bounding box center [1160, 580] width 9 height 4
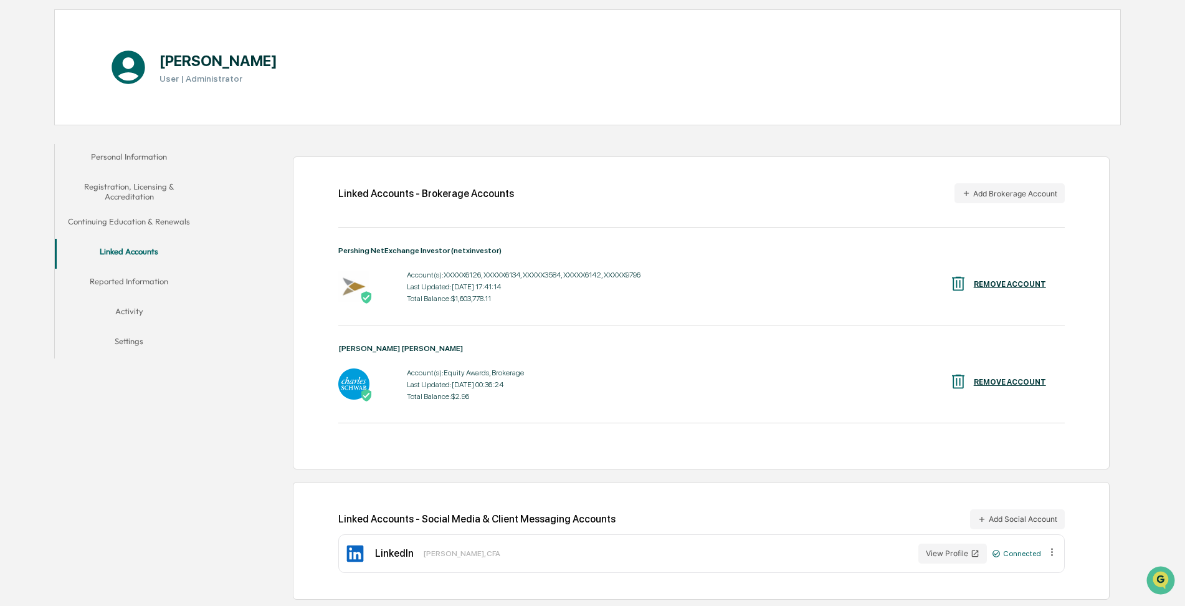
click at [236, 448] on div "Linked Accounts - Brokerage Accounts Add Brokerage Account Pershing NetExchange…" at bounding box center [665, 372] width 911 height 469
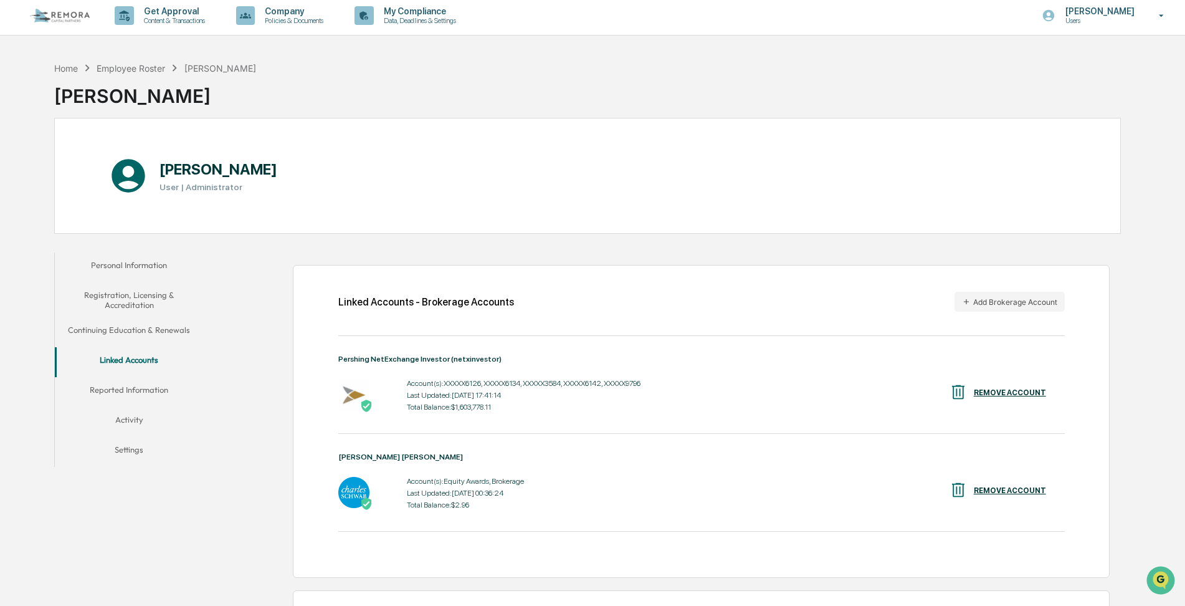
scroll to position [0, 0]
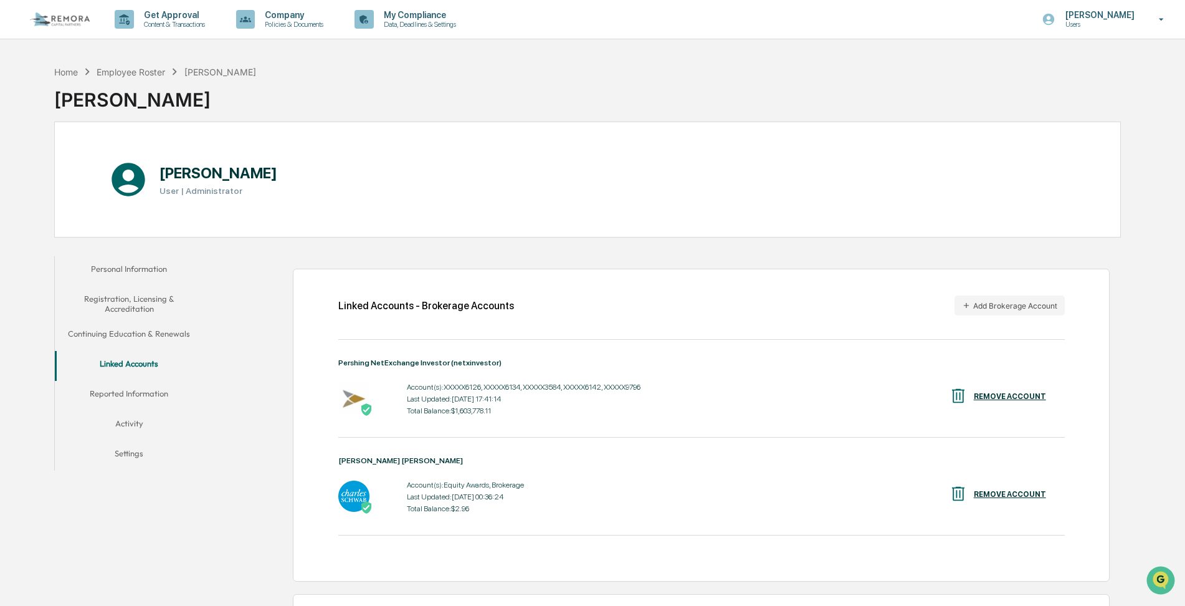
click at [126, 394] on button "Reported Information" at bounding box center [129, 396] width 149 height 30
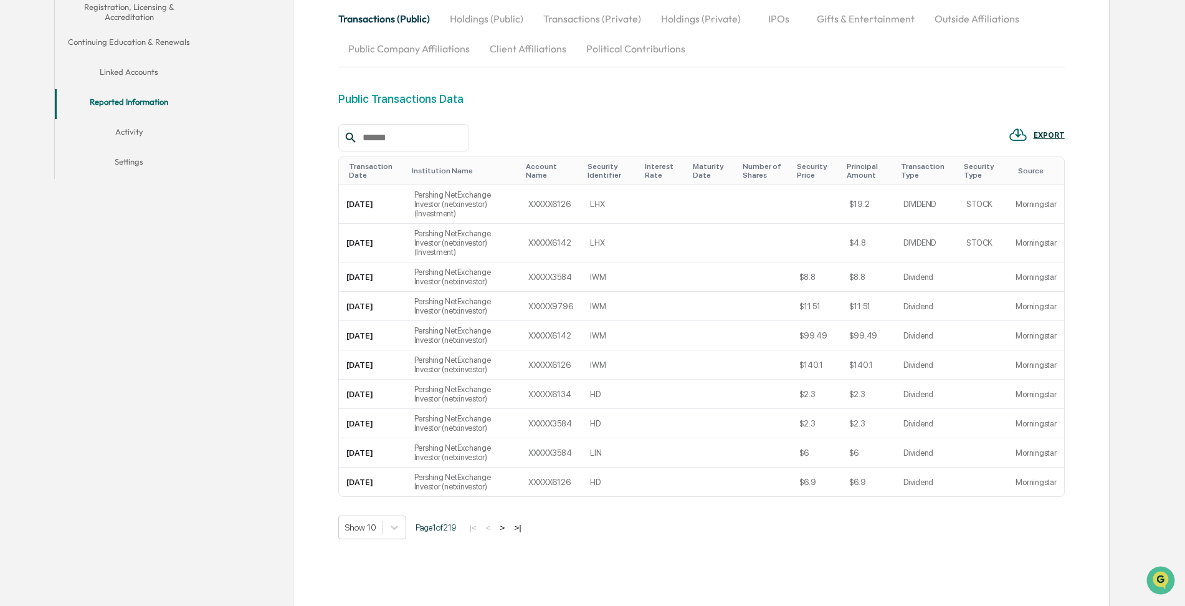
scroll to position [310, 0]
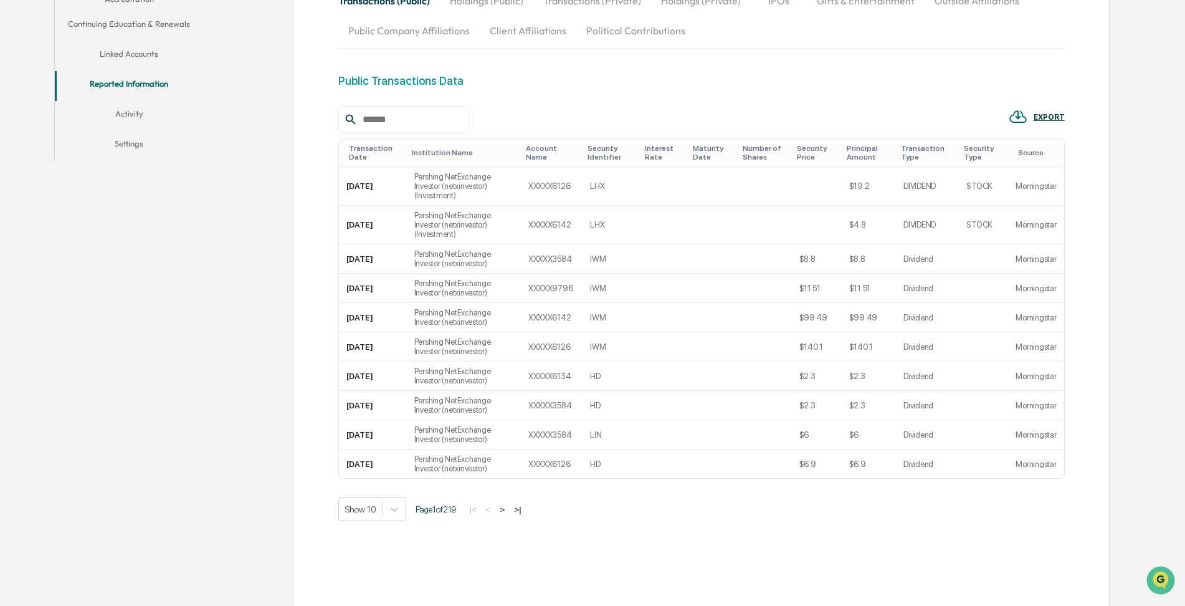
click at [525, 504] on button ">|" at bounding box center [517, 509] width 14 height 11
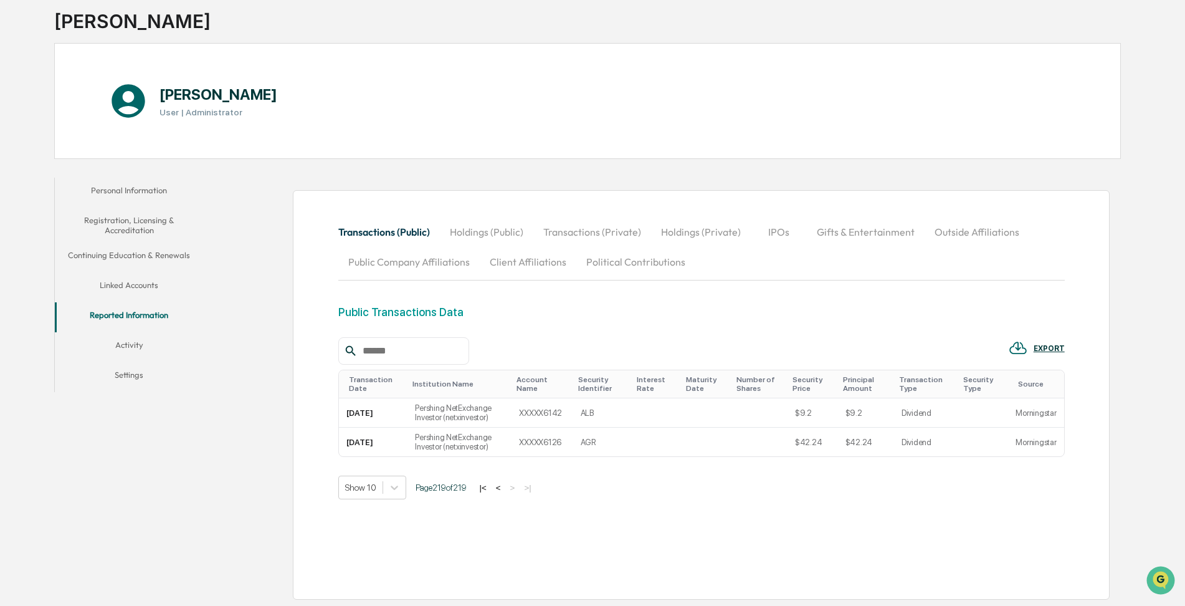
scroll to position [79, 0]
click at [593, 510] on div "Transactions (Public) Holdings (Public) Transactions (Private) Holdings (Privat…" at bounding box center [701, 394] width 726 height 355
click at [490, 489] on button "|<" at bounding box center [483, 487] width 14 height 11
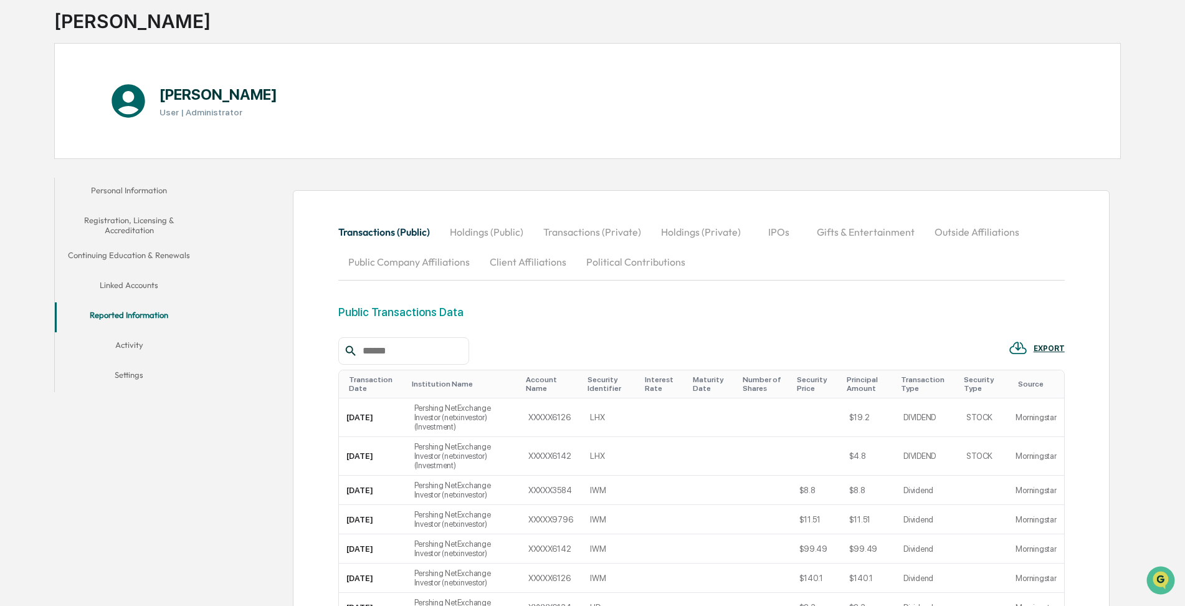
click at [235, 472] on div "Transactions (Public) Holdings (Public) Transactions (Private) Holdings (Privat…" at bounding box center [665, 514] width 911 height 687
click at [128, 346] on button "Activity" at bounding box center [129, 347] width 149 height 30
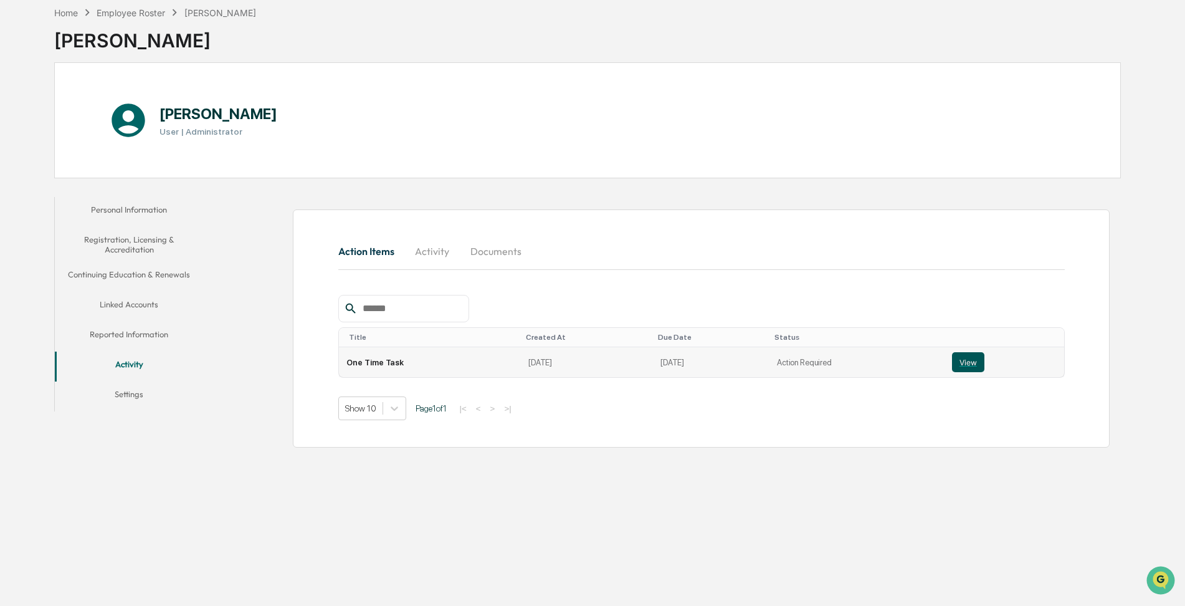
click at [959, 367] on button "View" at bounding box center [968, 362] width 32 height 20
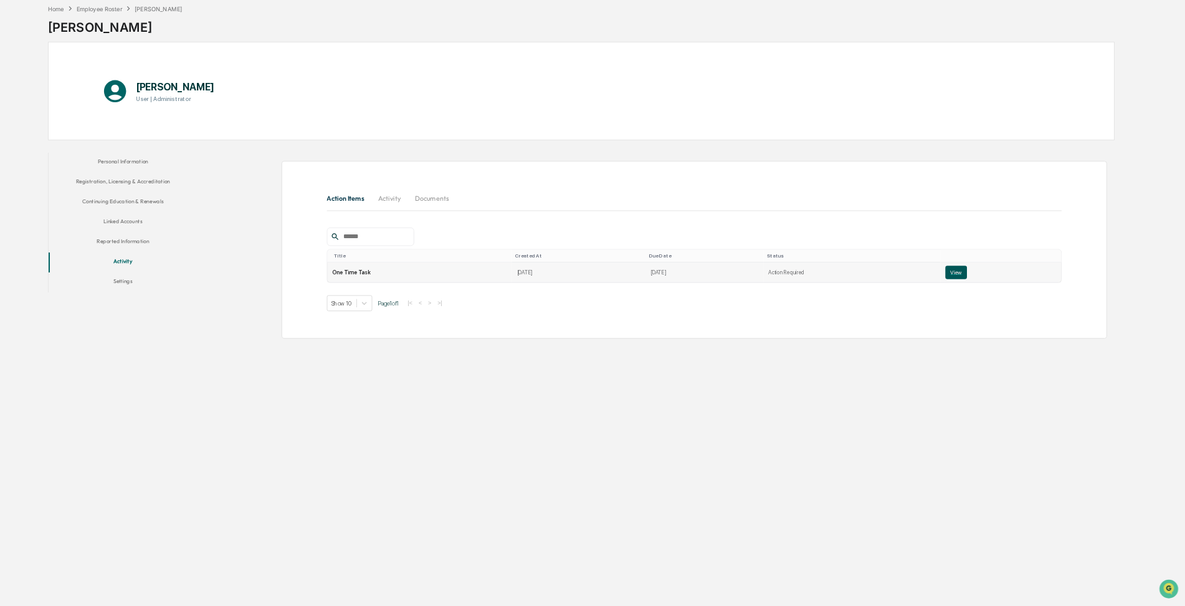
scroll to position [59, 0]
